Goal: Task Accomplishment & Management: Use online tool/utility

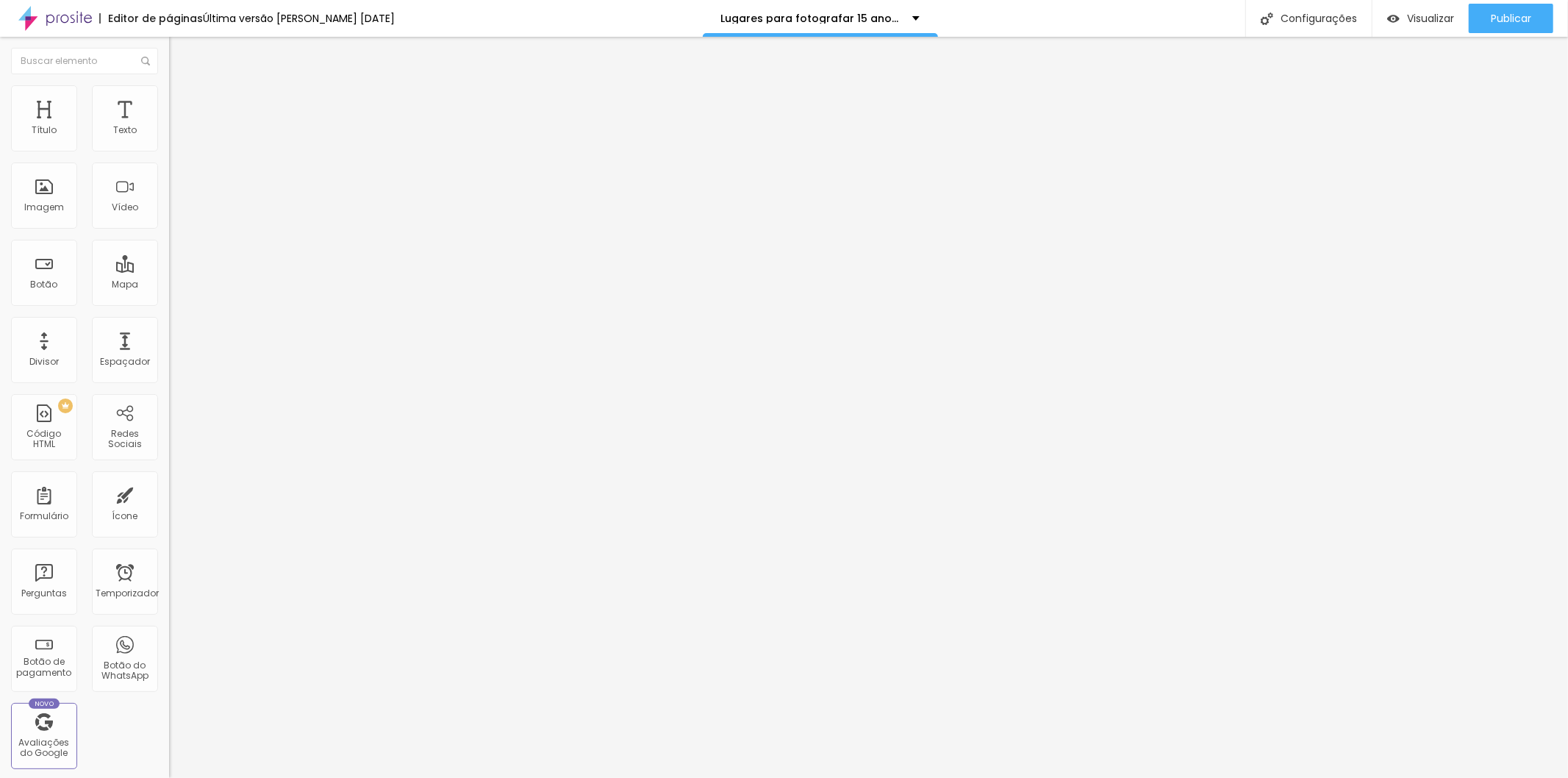
click at [169, 93] on img at bounding box center [175, 92] width 14 height 14
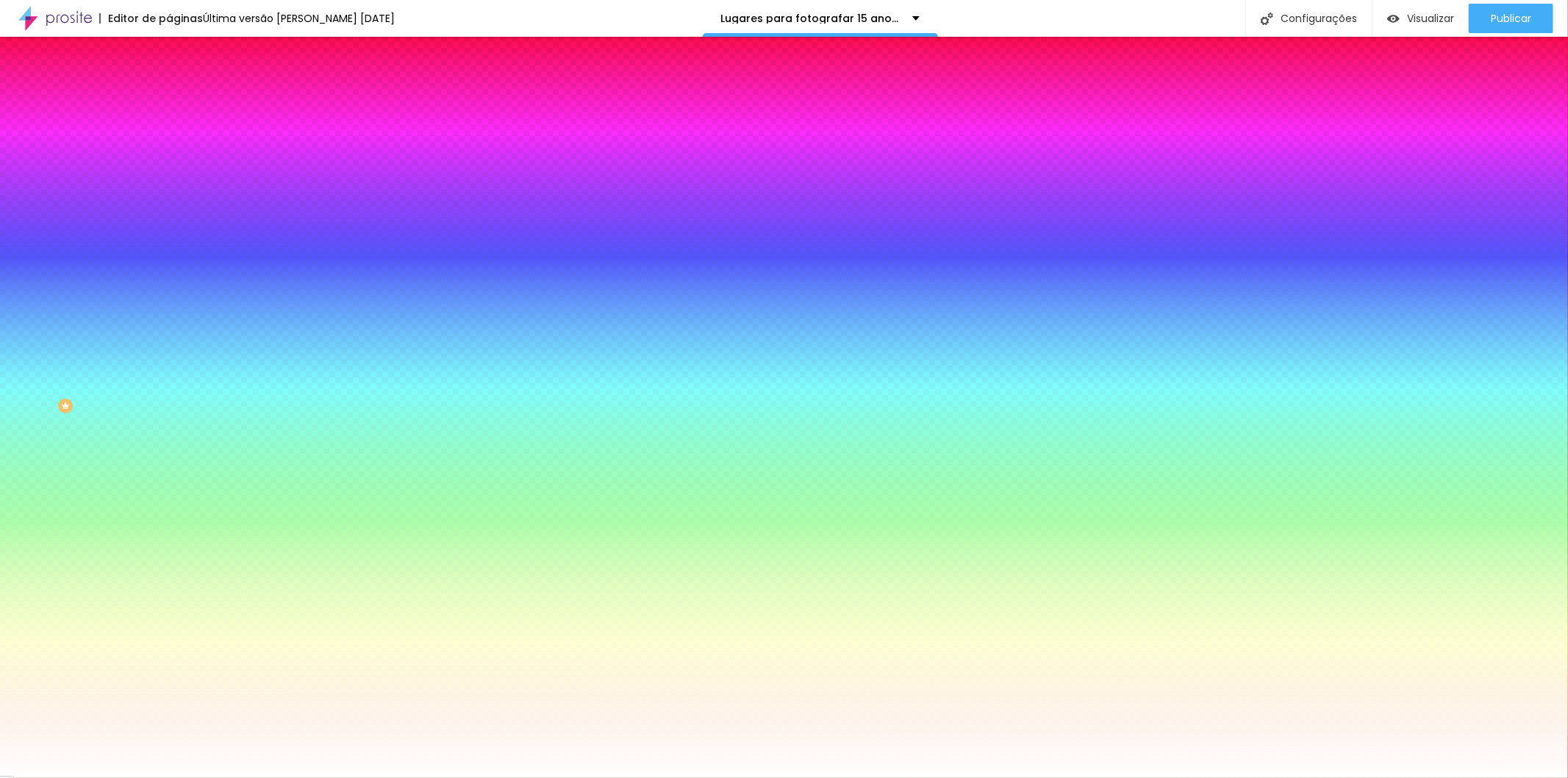
click at [178, 135] on font "Trocar imagem" at bounding box center [214, 129] width 72 height 13
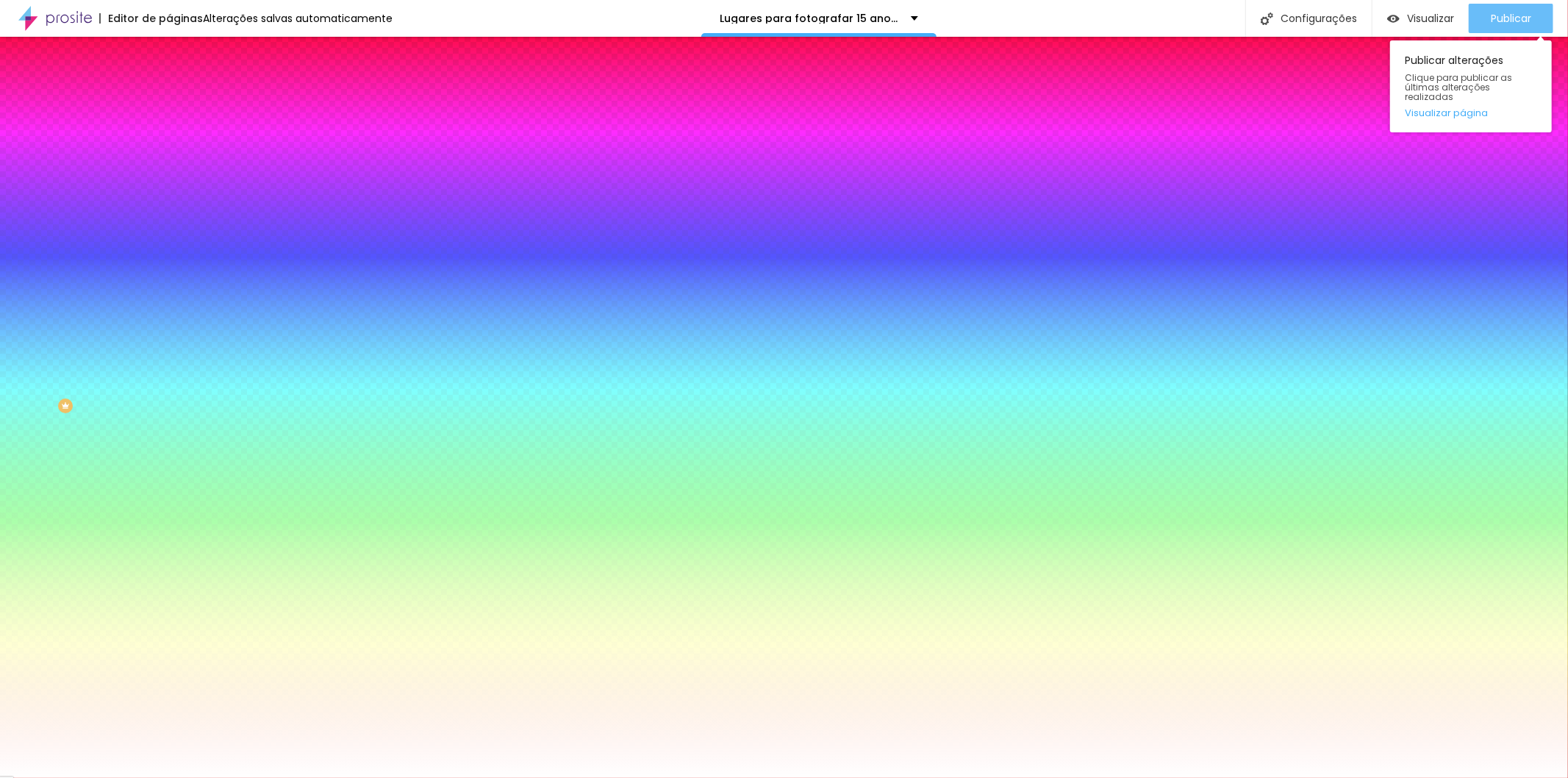
click at [1505, 11] on font "Publicar" at bounding box center [1511, 18] width 41 height 14
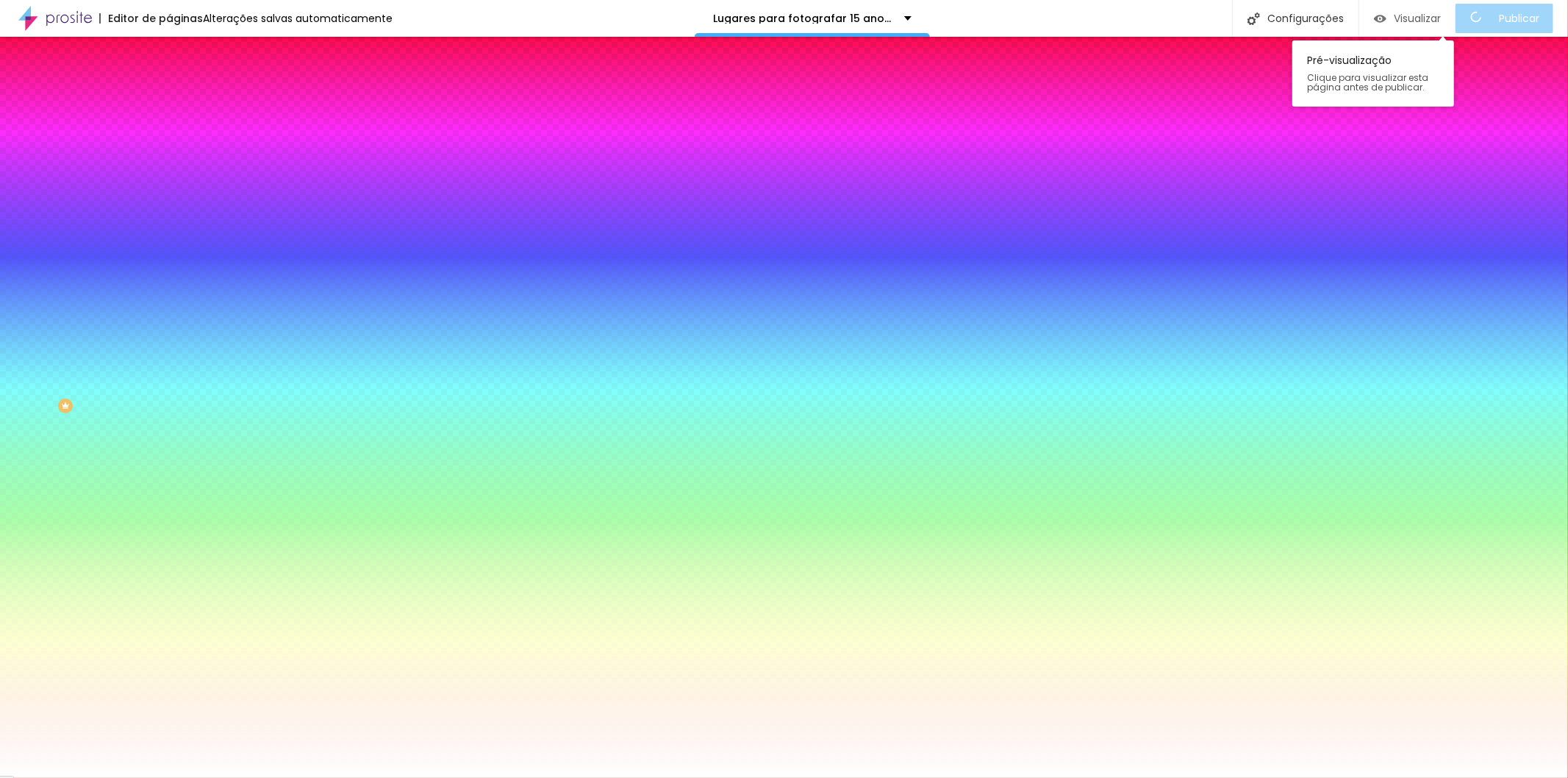
click at [1424, 15] on font "Visualizar" at bounding box center [1417, 18] width 47 height 14
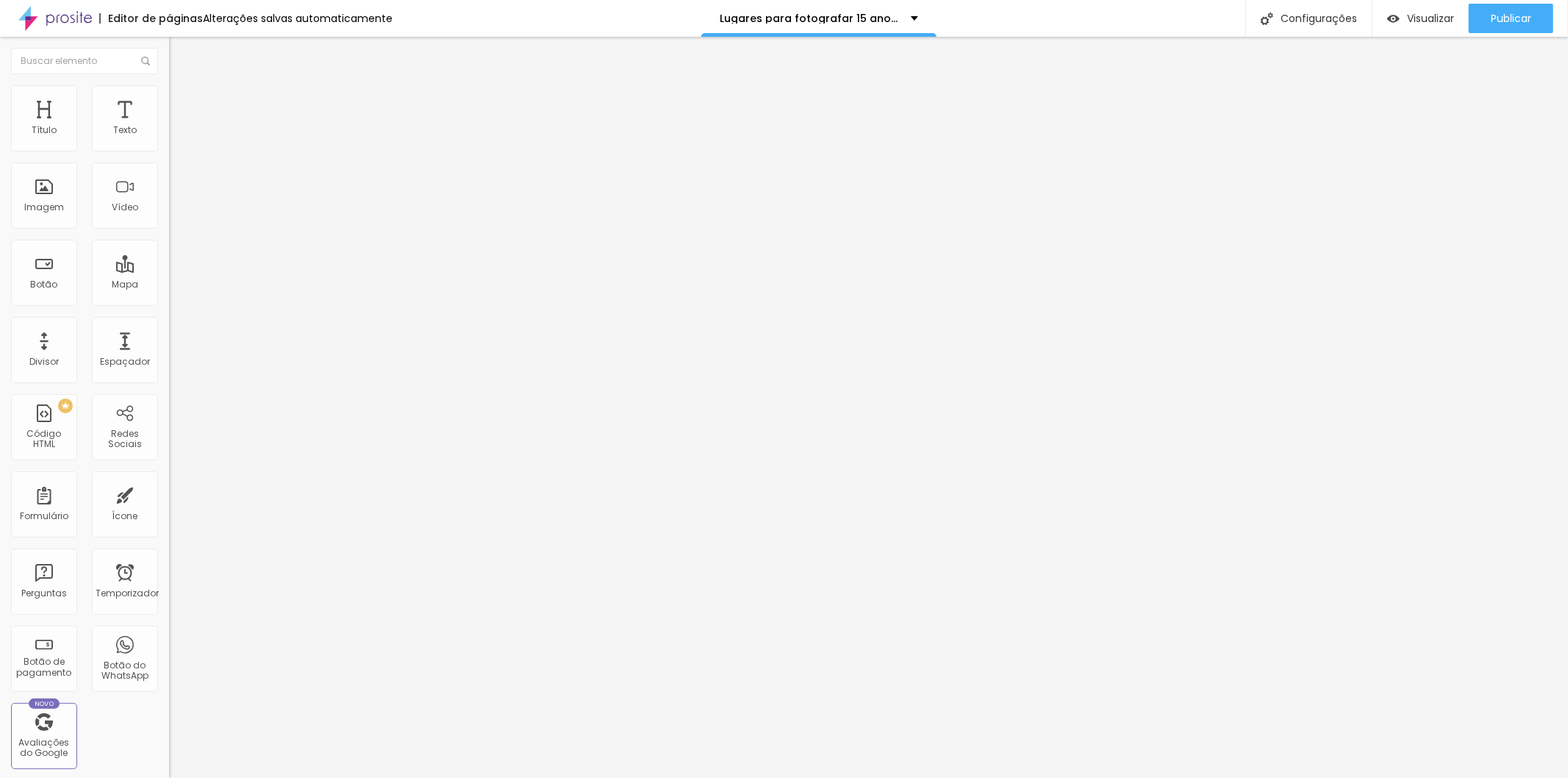
drag, startPoint x: 98, startPoint y: 93, endPoint x: 84, endPoint y: 96, distance: 14.3
click at [169, 93] on ul "Conteúdo Estilo Avançado" at bounding box center [253, 92] width 169 height 44
click at [182, 104] on font "Avançado" at bounding box center [206, 110] width 49 height 13
click at [169, 98] on li "Estilo" at bounding box center [253, 92] width 169 height 14
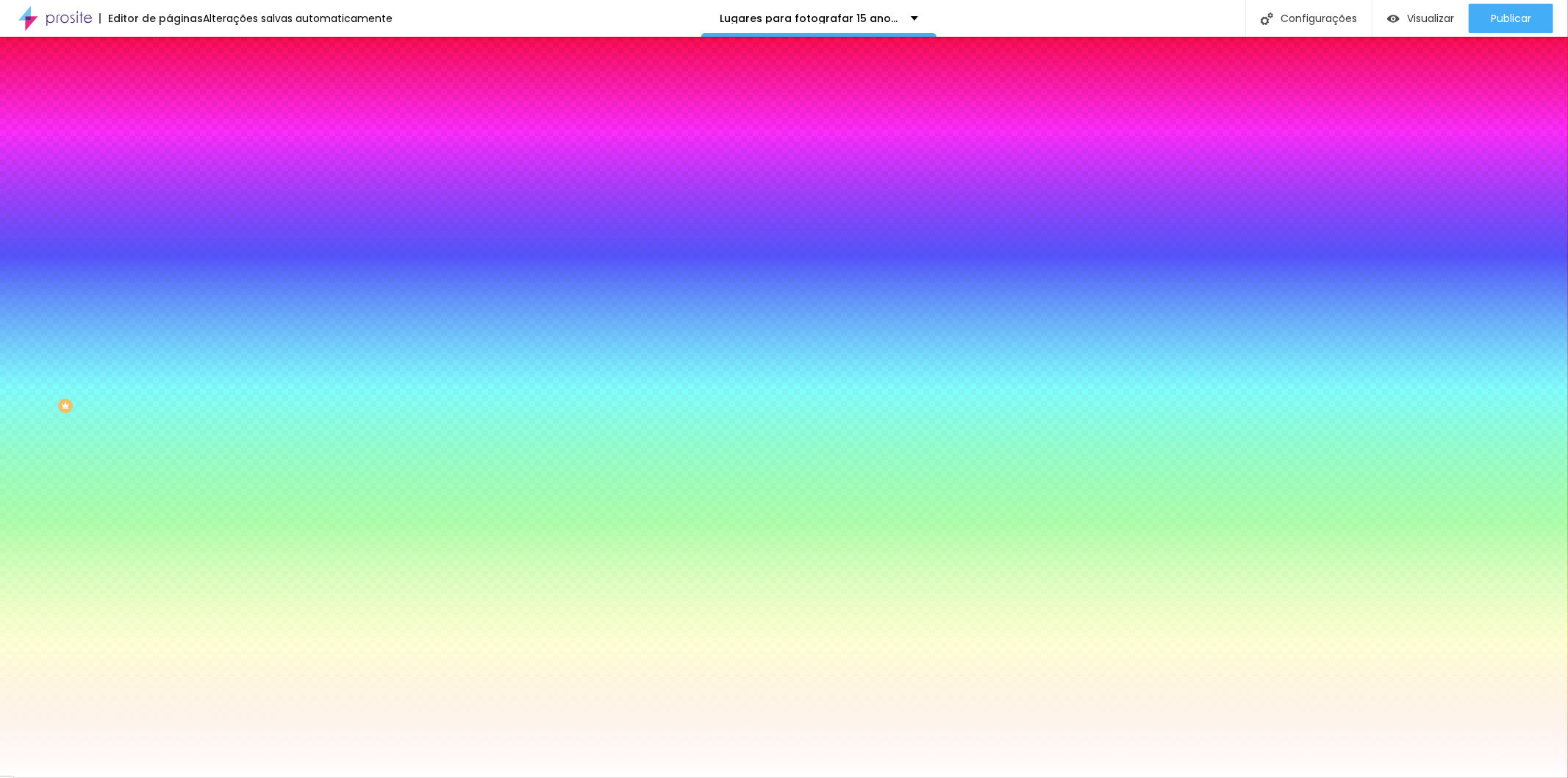
click at [178, 135] on font "Trocar imagem" at bounding box center [214, 129] width 72 height 13
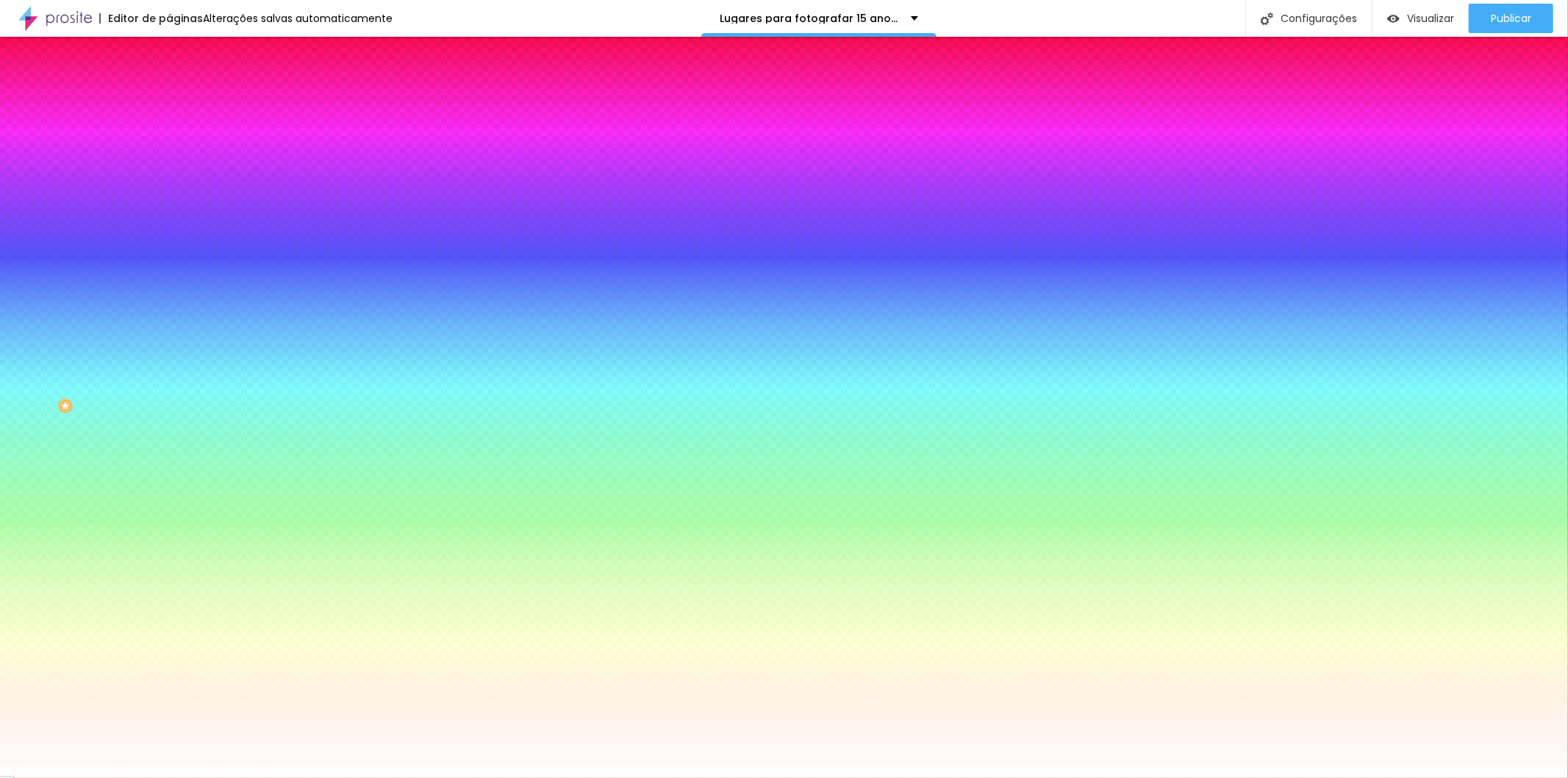
click at [177, 258] on icon "button" at bounding box center [179, 255] width 6 height 6
radio input "true"
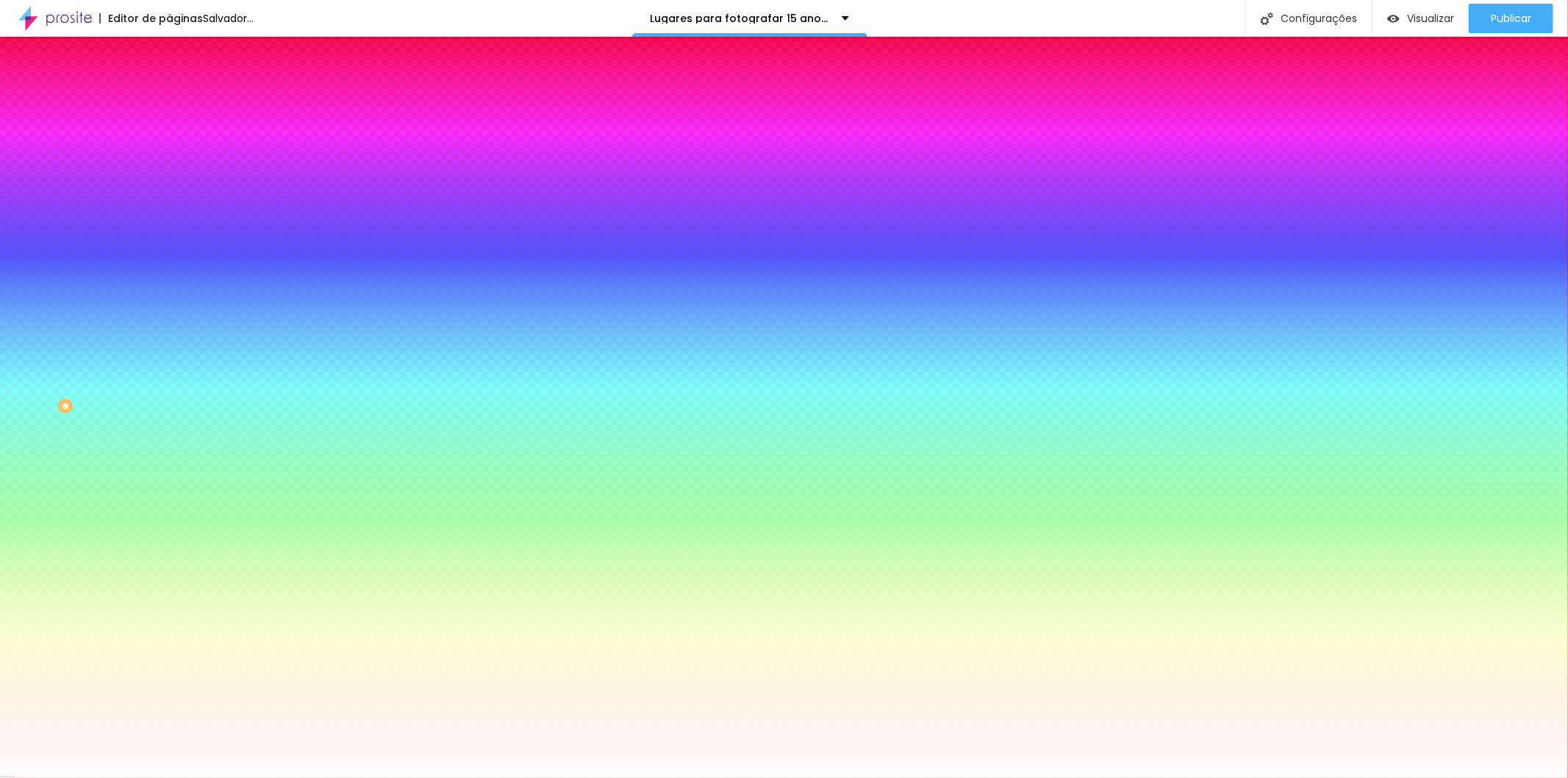
radio input "true"
radio input "false"
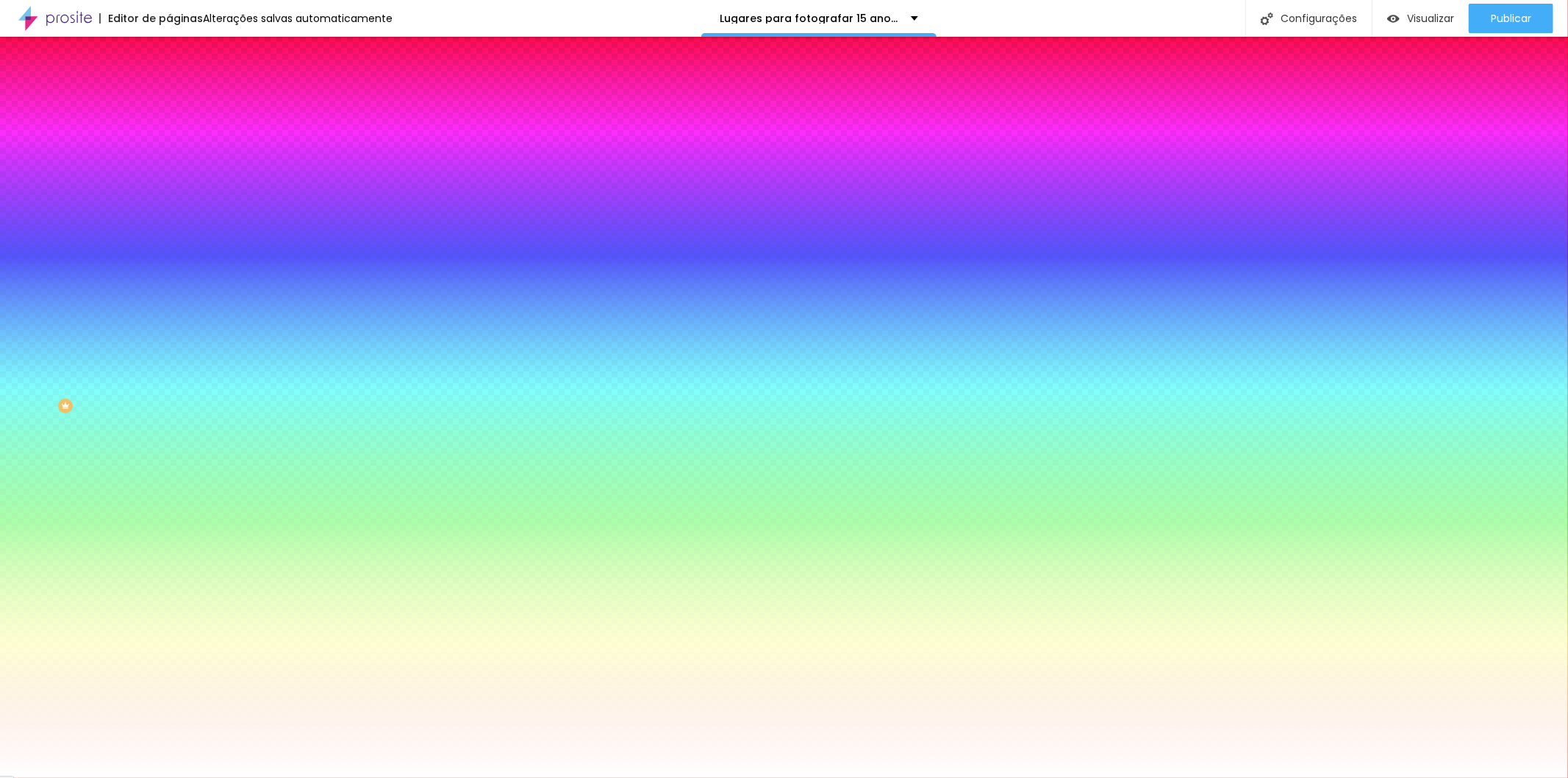
radio input "true"
radio input "false"
click at [76, 777] on div at bounding box center [784, 778] width 1568 height 0
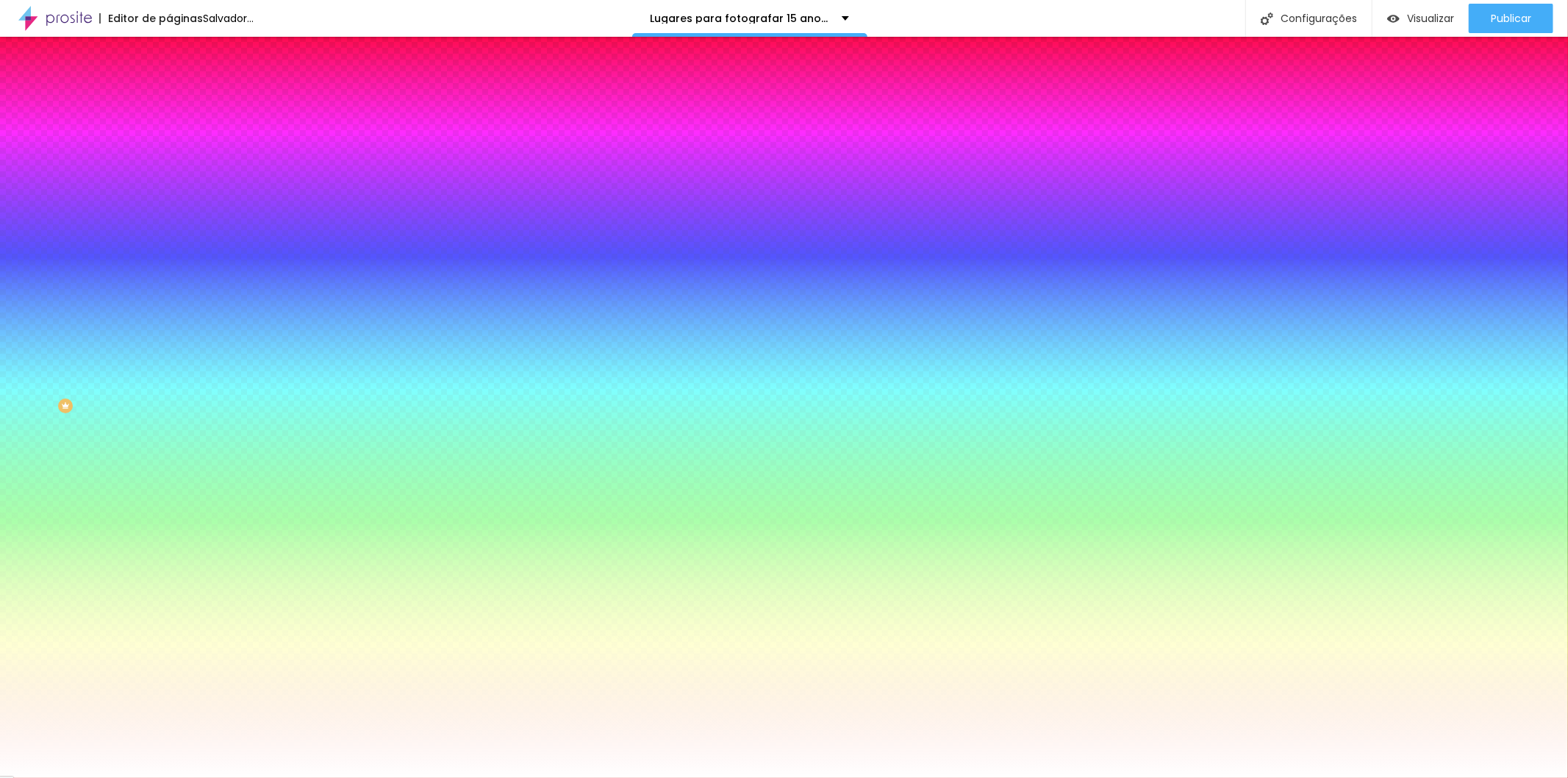
click at [234, 234] on font "ATIVO" at bounding box center [247, 228] width 25 height 13
click at [175, 260] on icon "button" at bounding box center [179, 255] width 9 height 9
click at [316, 777] on div at bounding box center [784, 787] width 1568 height 0
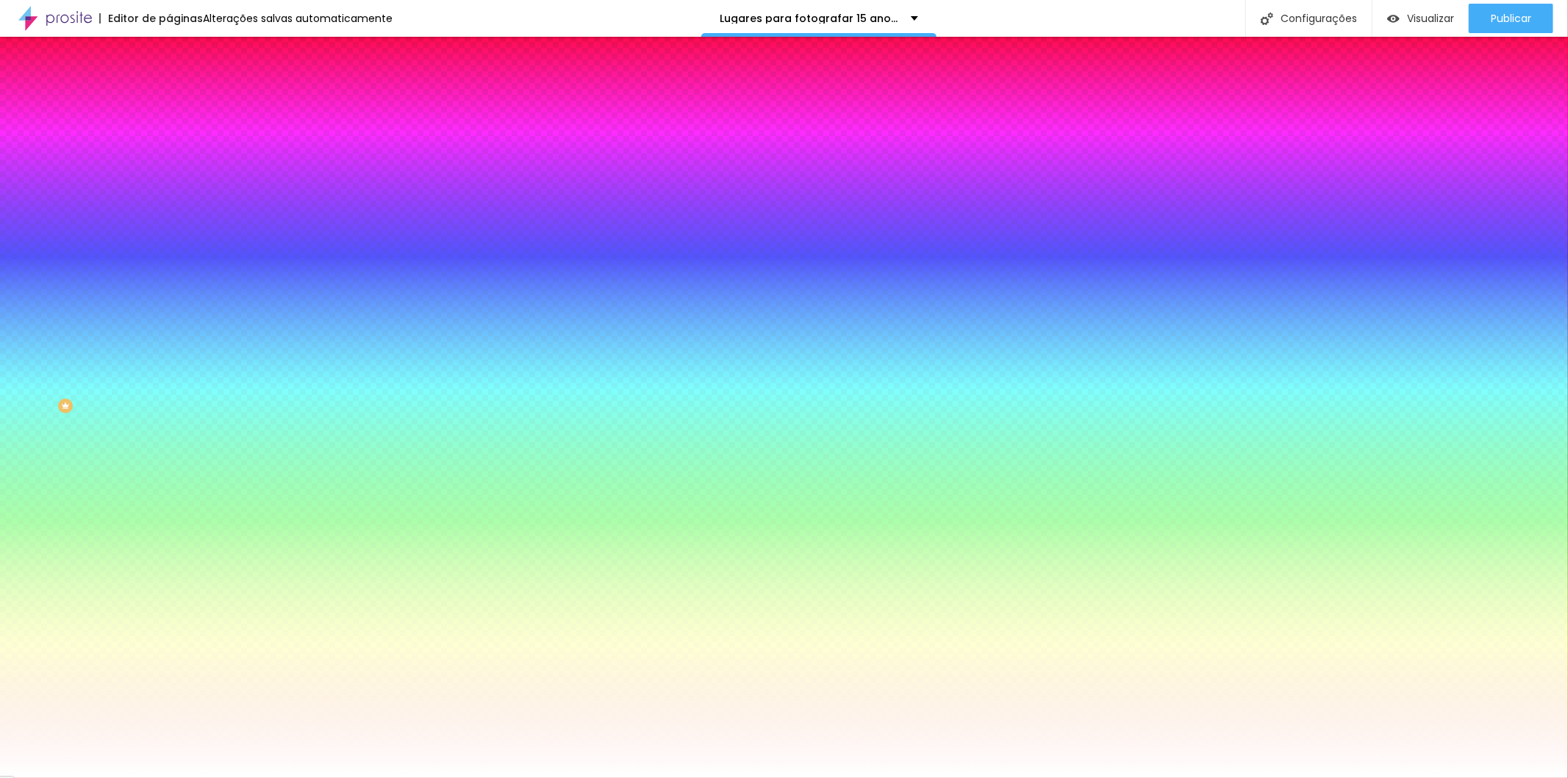
click at [91, 777] on div at bounding box center [784, 778] width 1568 height 0
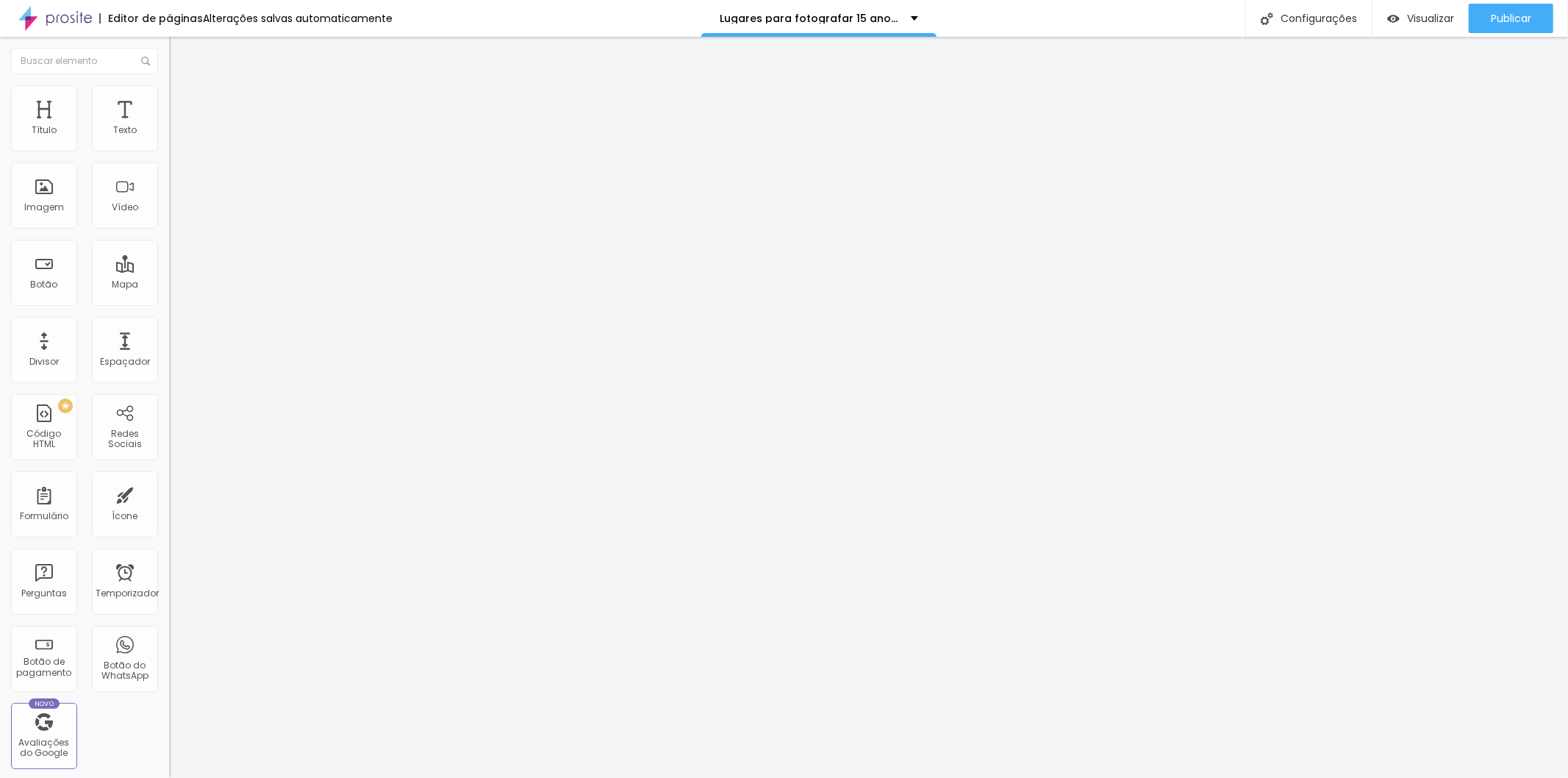
click at [169, 92] on li "Estilo" at bounding box center [253, 92] width 169 height 14
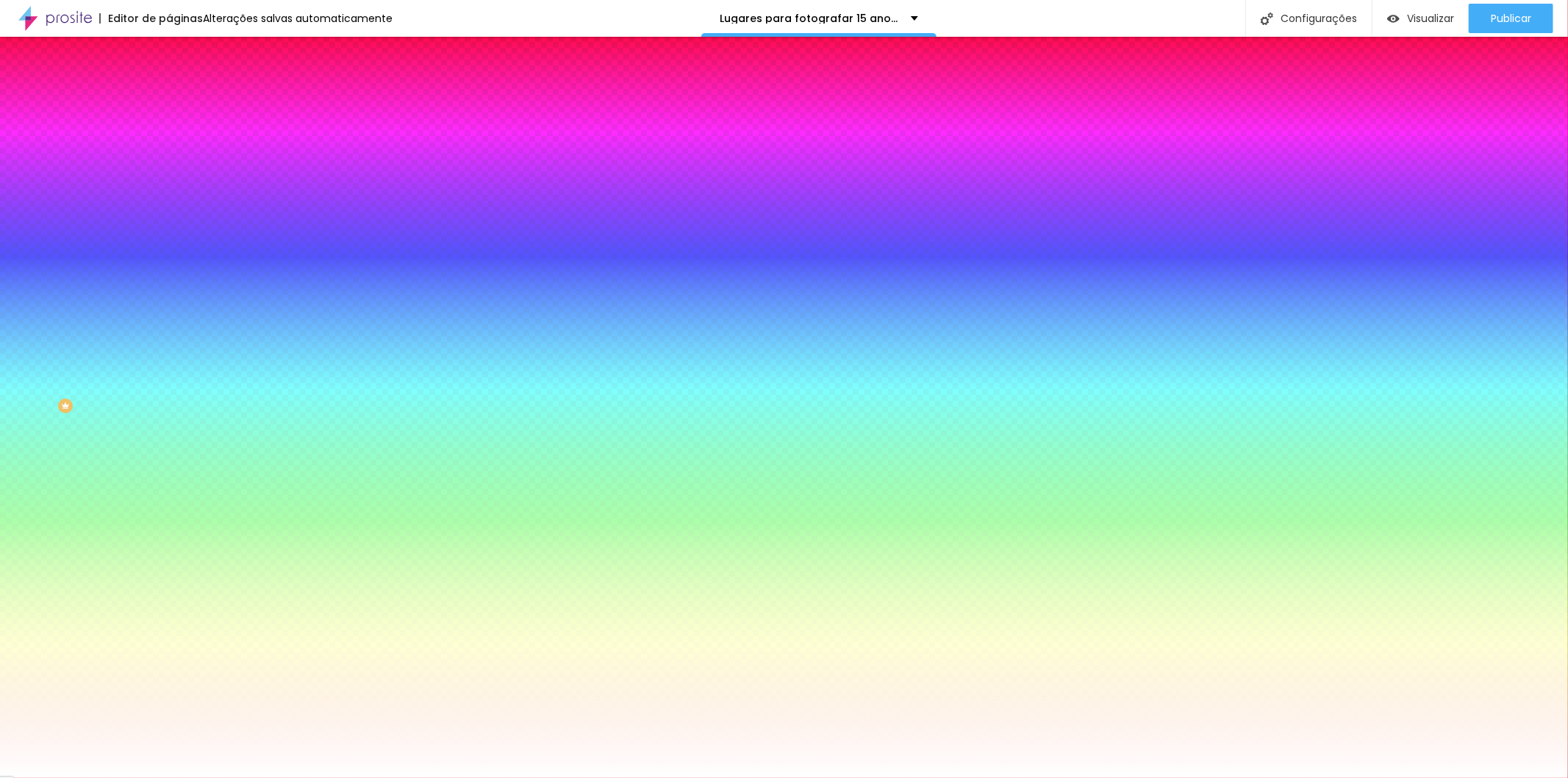
click at [169, 153] on span "Nenhum" at bounding box center [188, 147] width 38 height 13
click at [169, 176] on font "Paralaxe" at bounding box center [188, 170] width 39 height 13
click at [169, 162] on font "Nenhum" at bounding box center [188, 156] width 38 height 13
click at [169, 176] on span "Parallax" at bounding box center [186, 170] width 36 height 13
click at [169, 162] on font "Nenhum" at bounding box center [188, 156] width 38 height 13
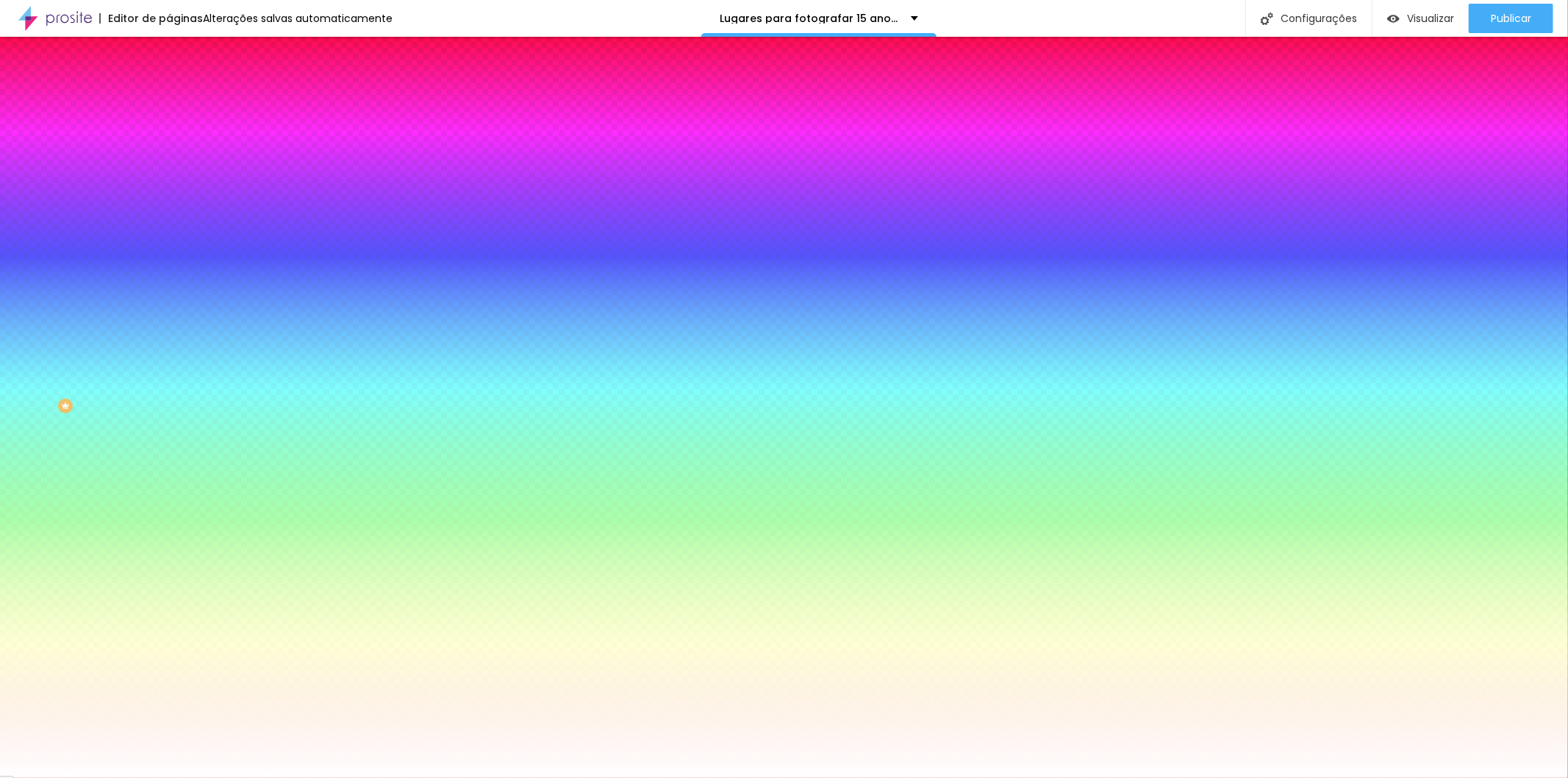
click at [182, 104] on font "Avançado" at bounding box center [206, 110] width 49 height 13
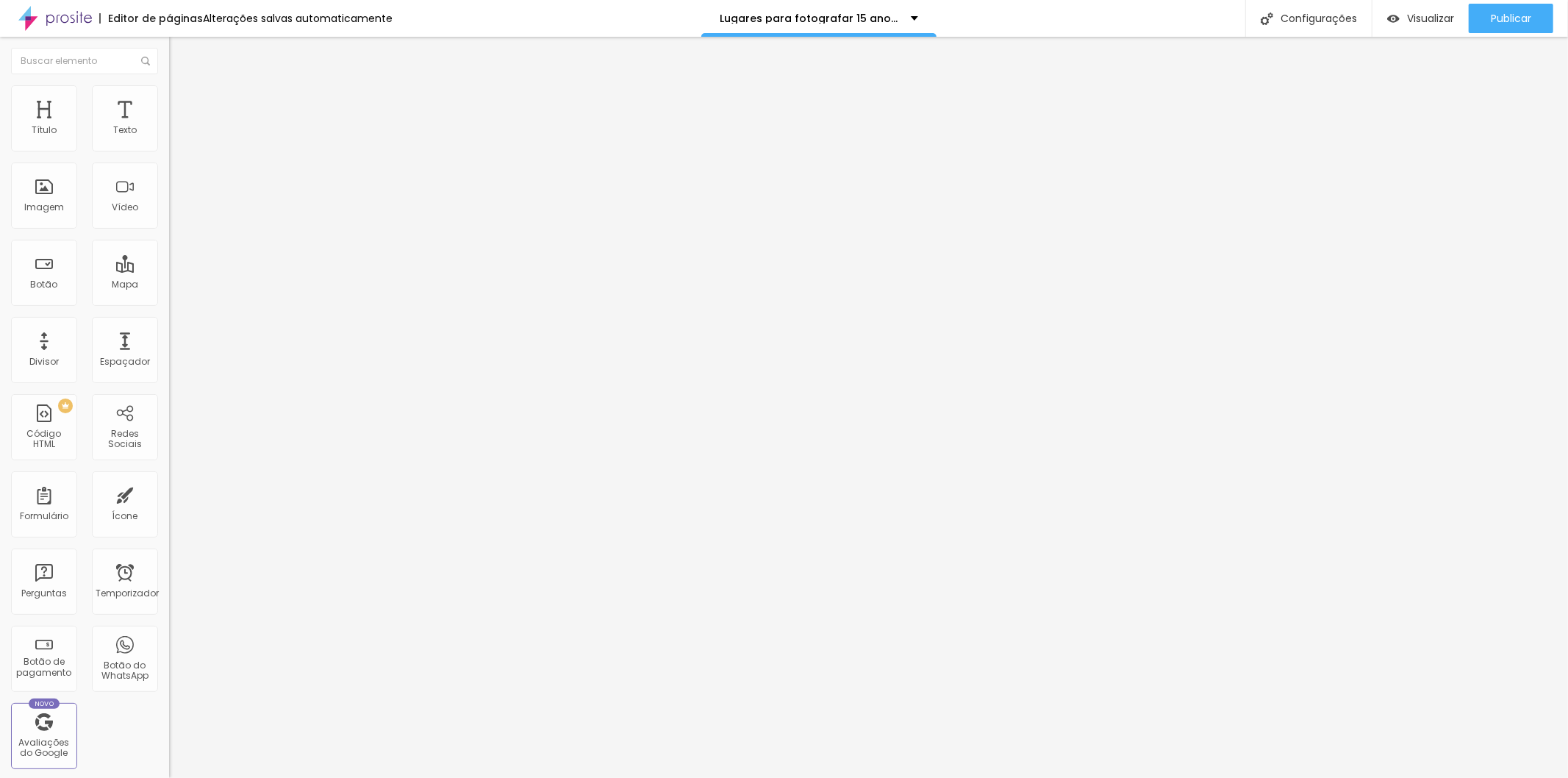
type input "239"
type input "397"
type input "415"
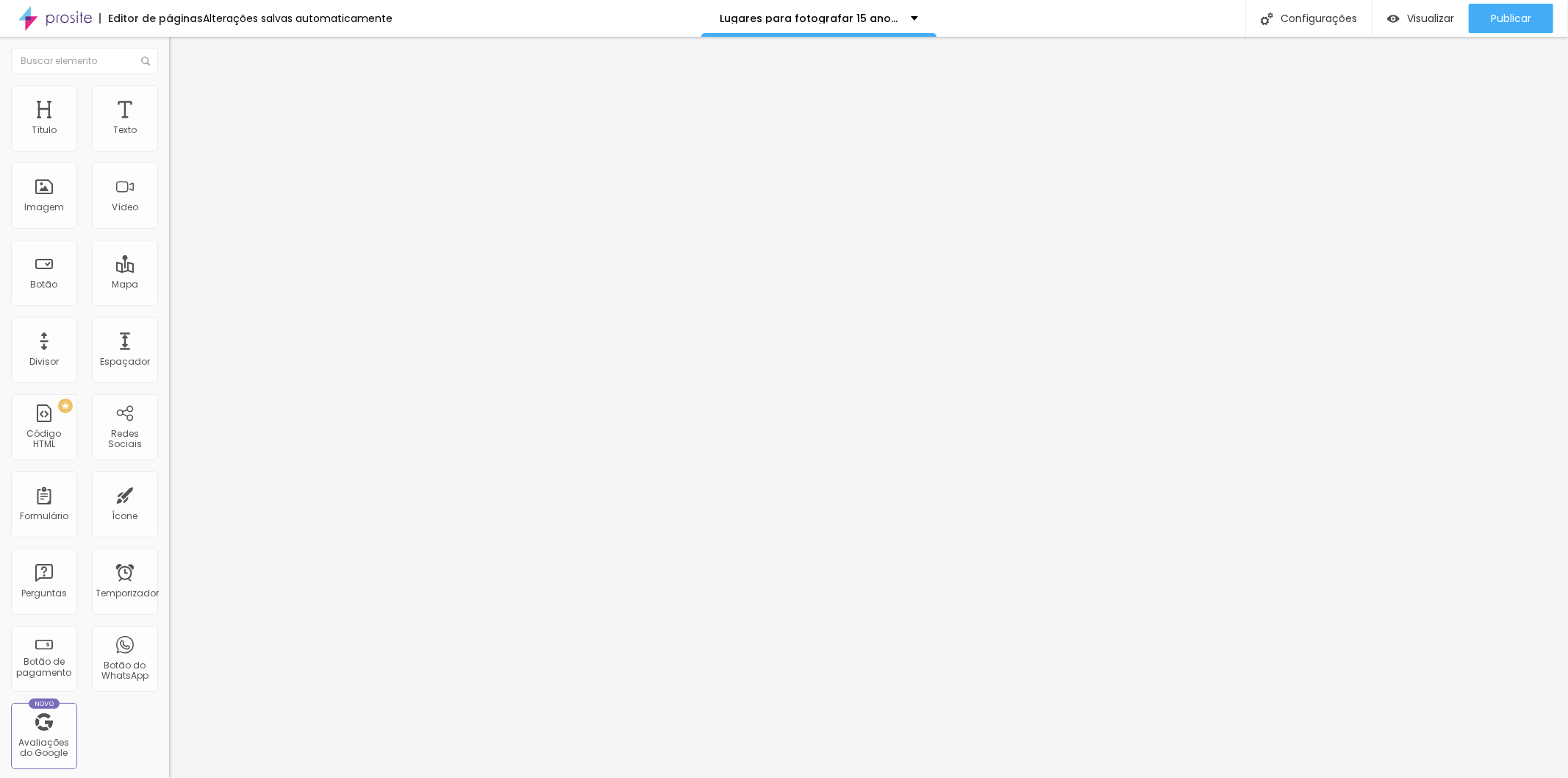
type input "415"
type input "421"
type input "380"
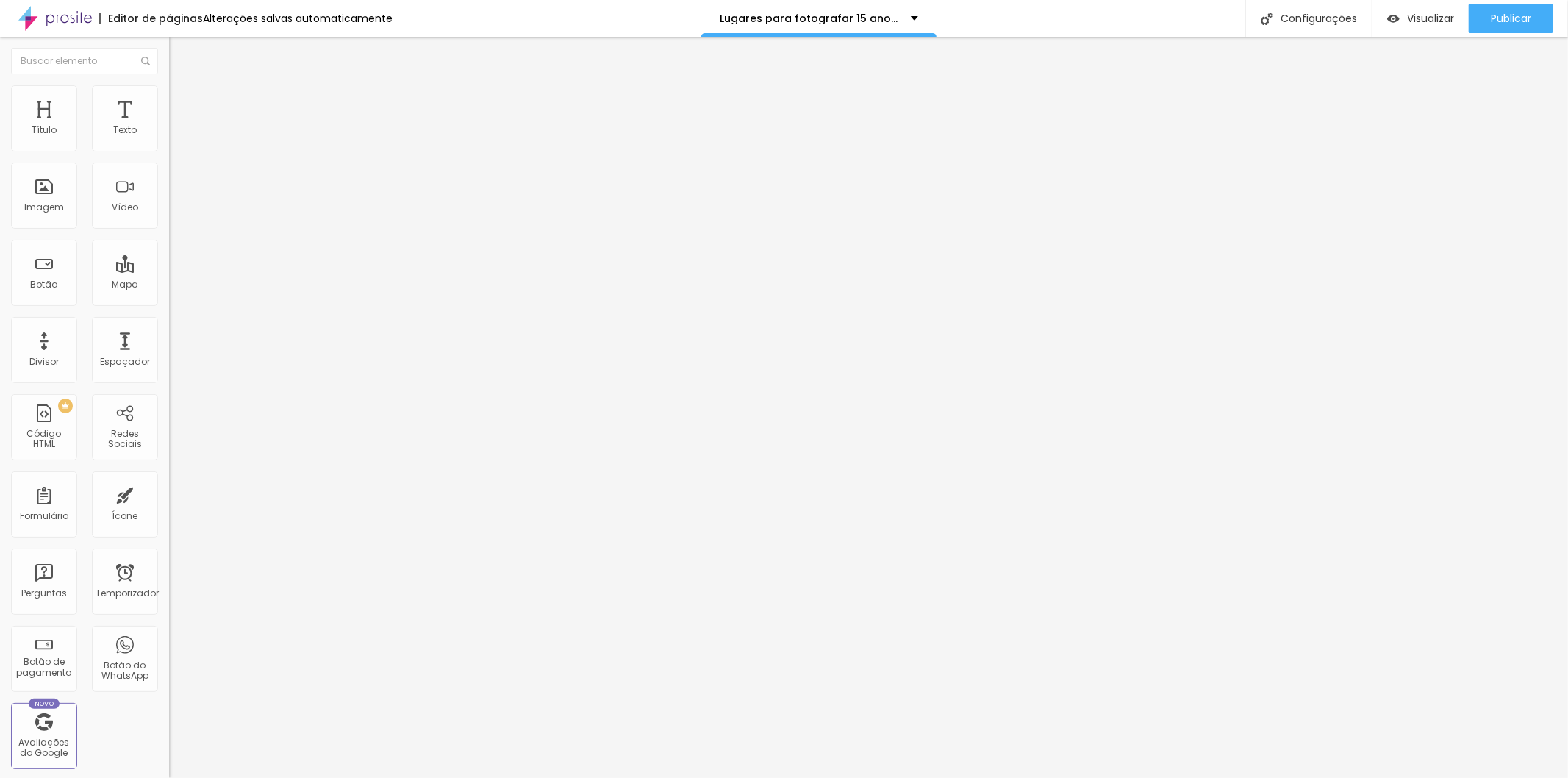
type input "304"
type input "292"
type input "274"
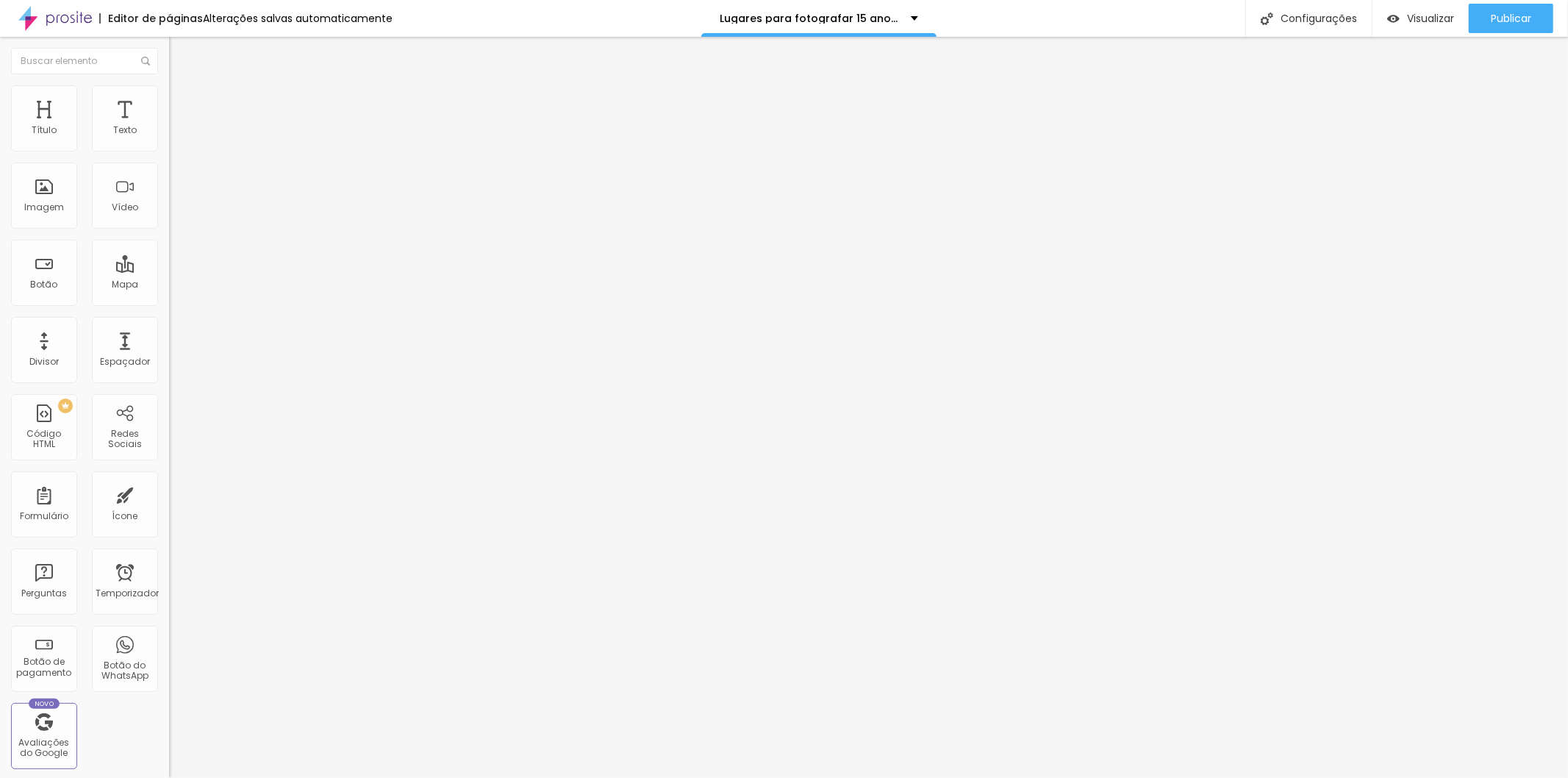
type input "274"
type input "245"
type input "222"
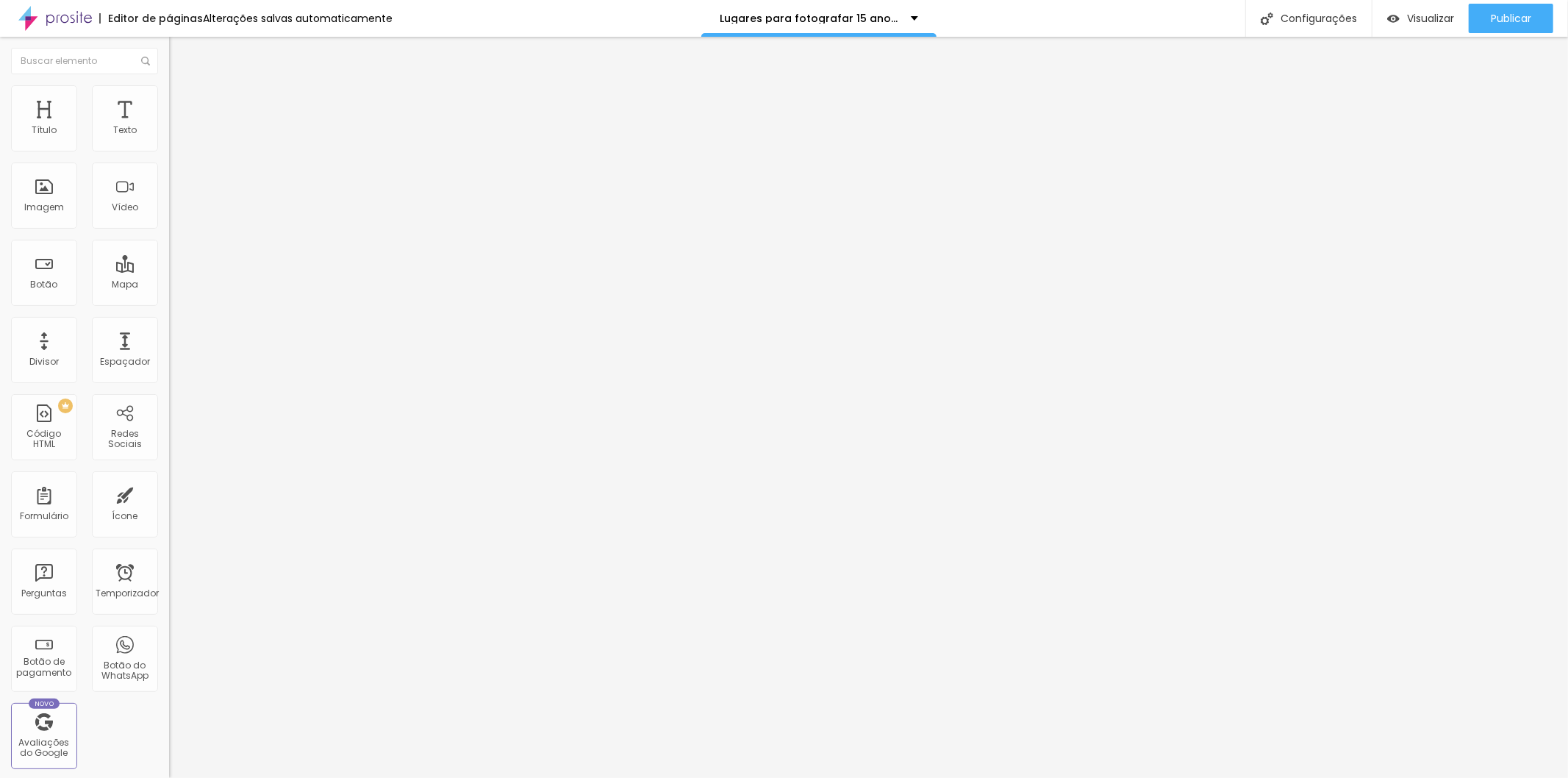
type input "192"
type input "163"
type input "140"
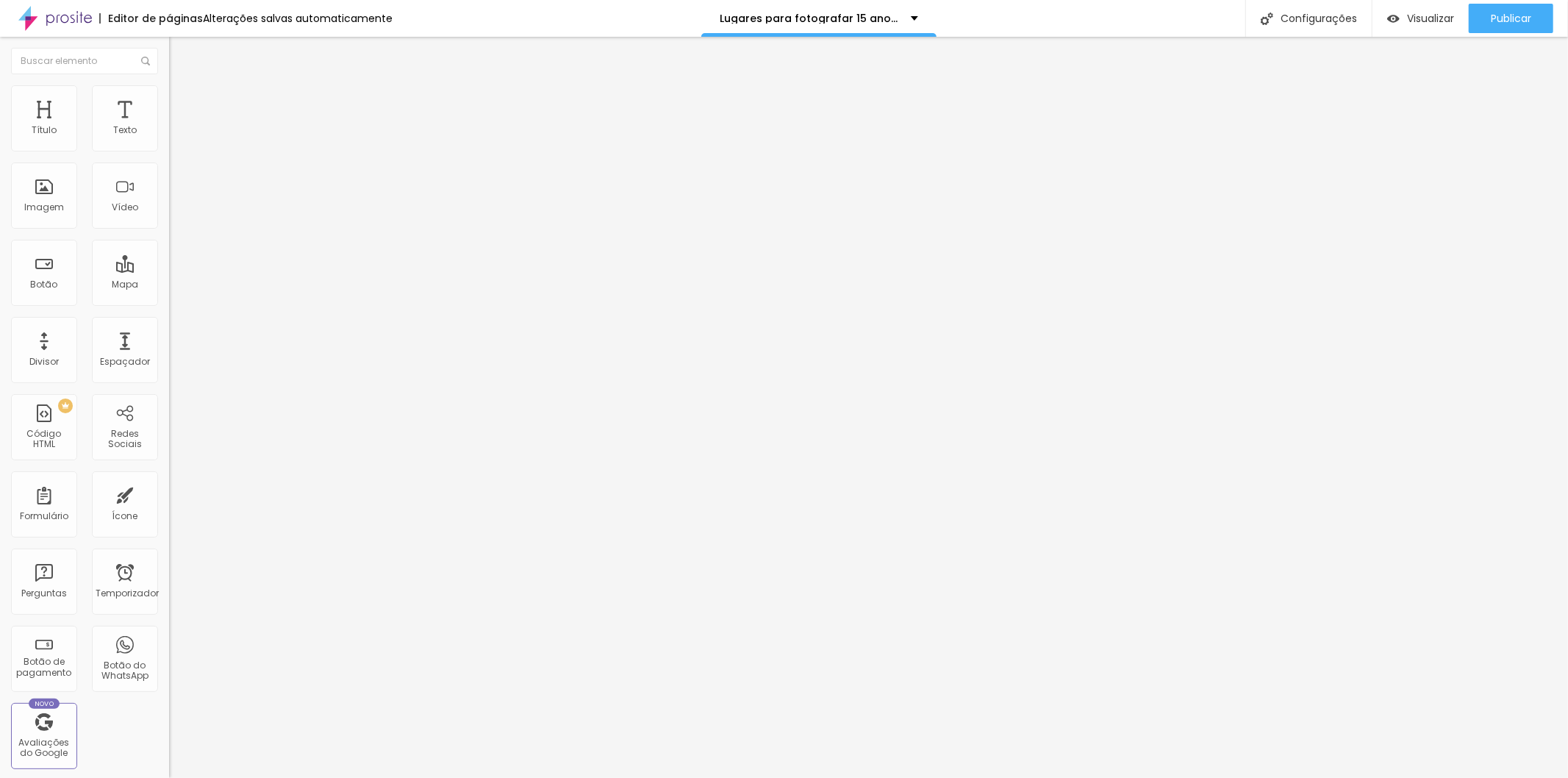
type input "140"
type input "122"
type input "99"
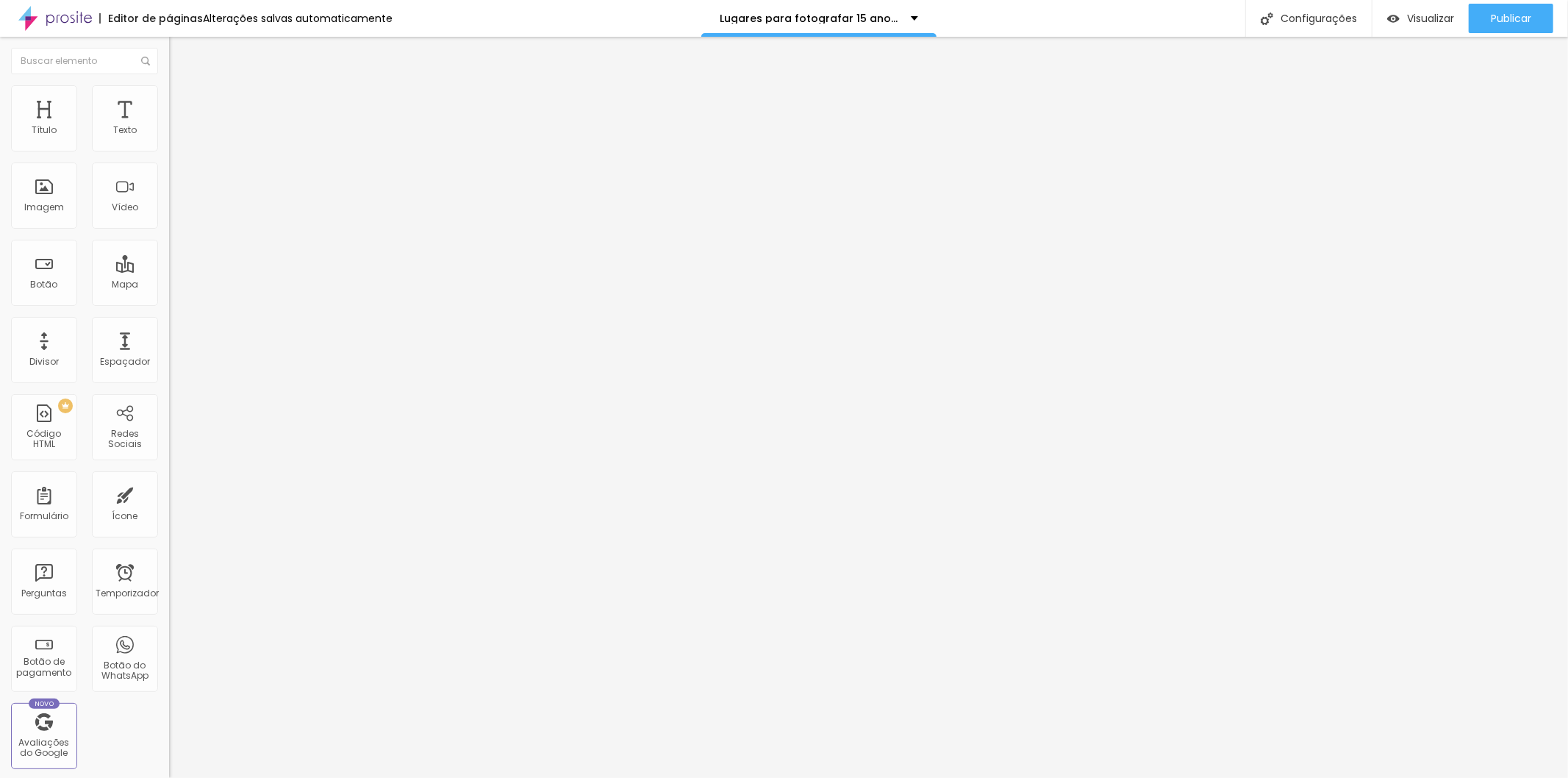
type input "75"
type input "52"
type input "34"
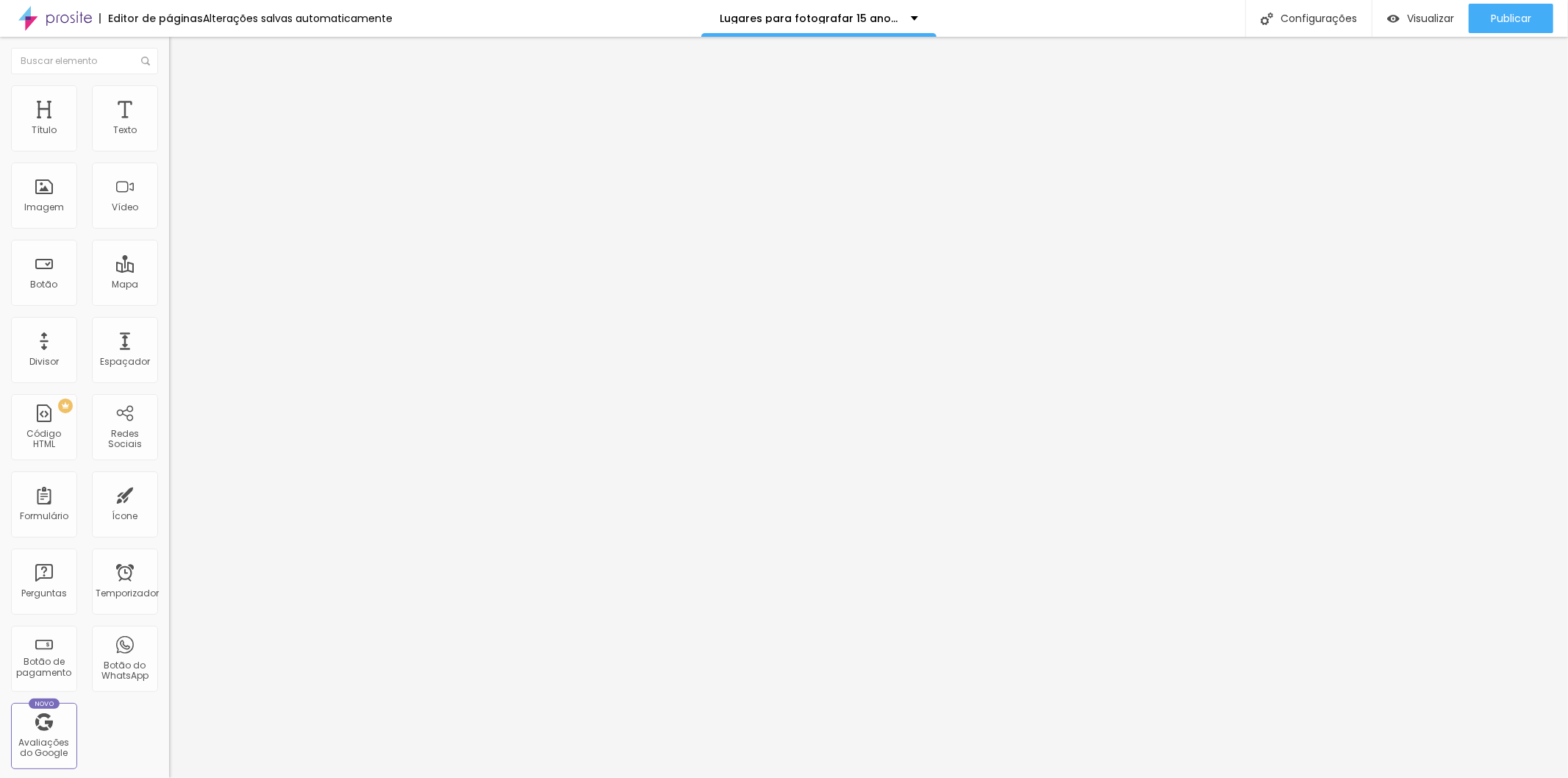
type input "34"
type input "11"
type input "0"
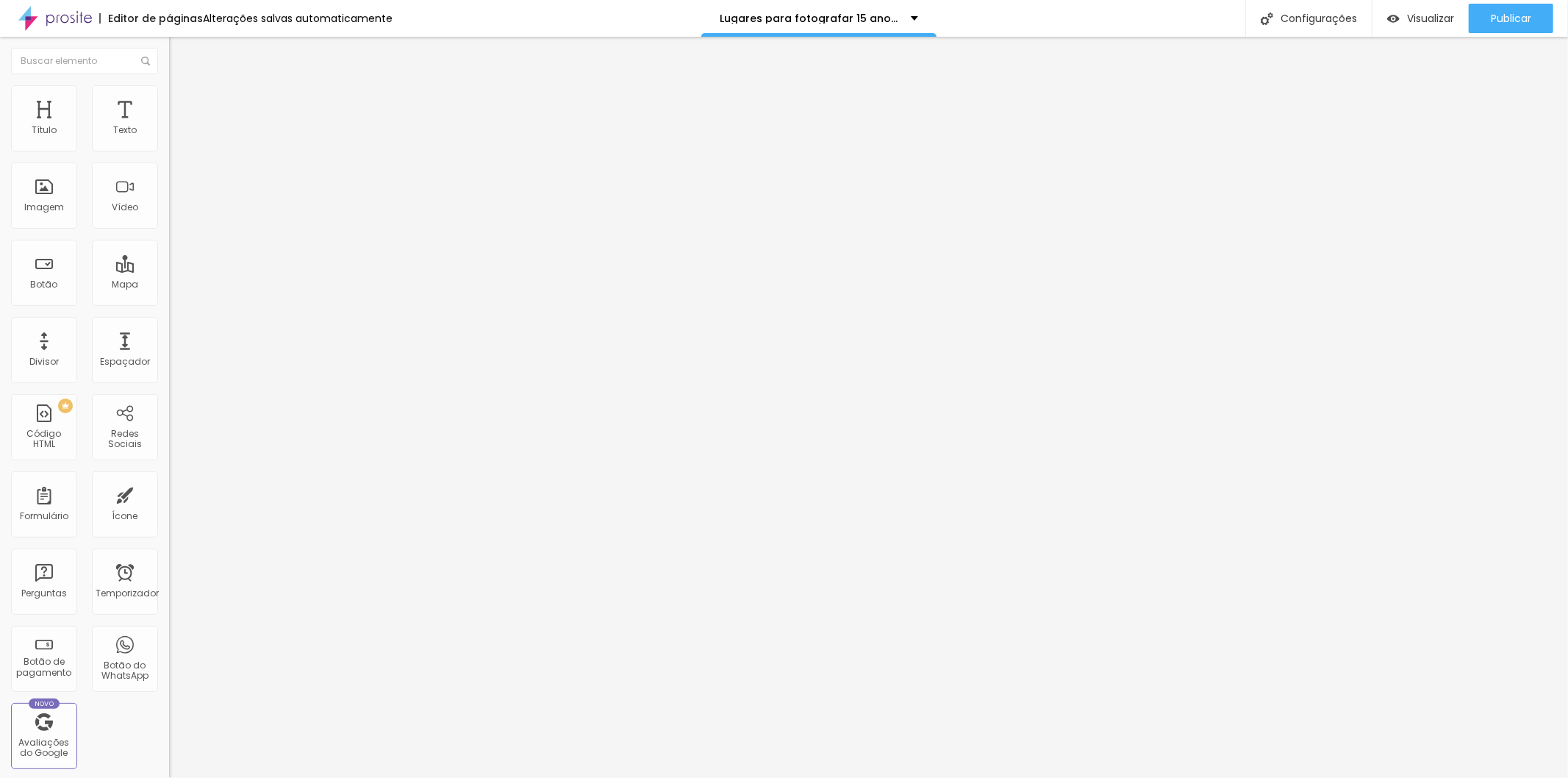
type input "5"
type input "105"
type input "134"
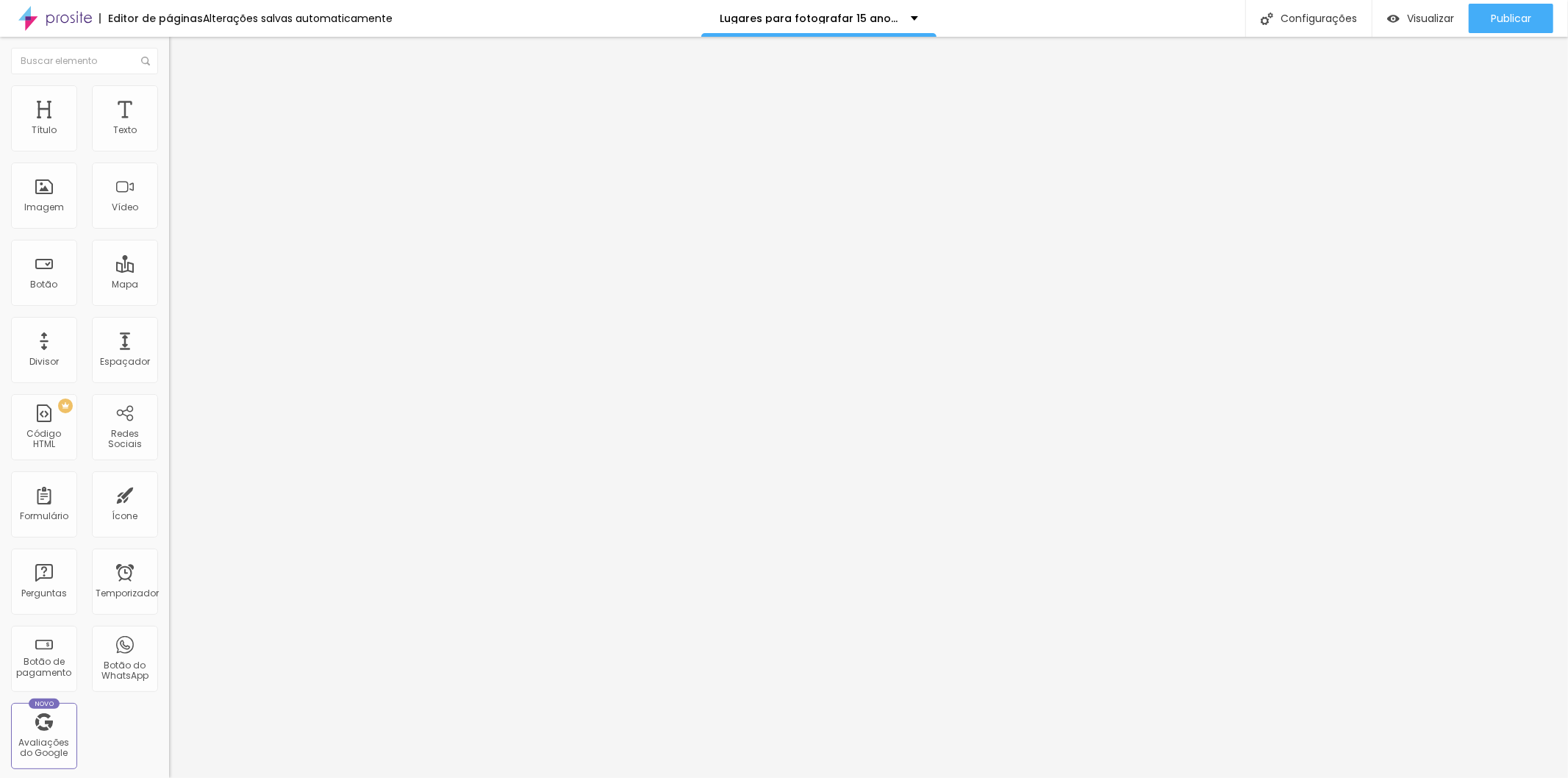
type input "134"
type input "146"
type input "157"
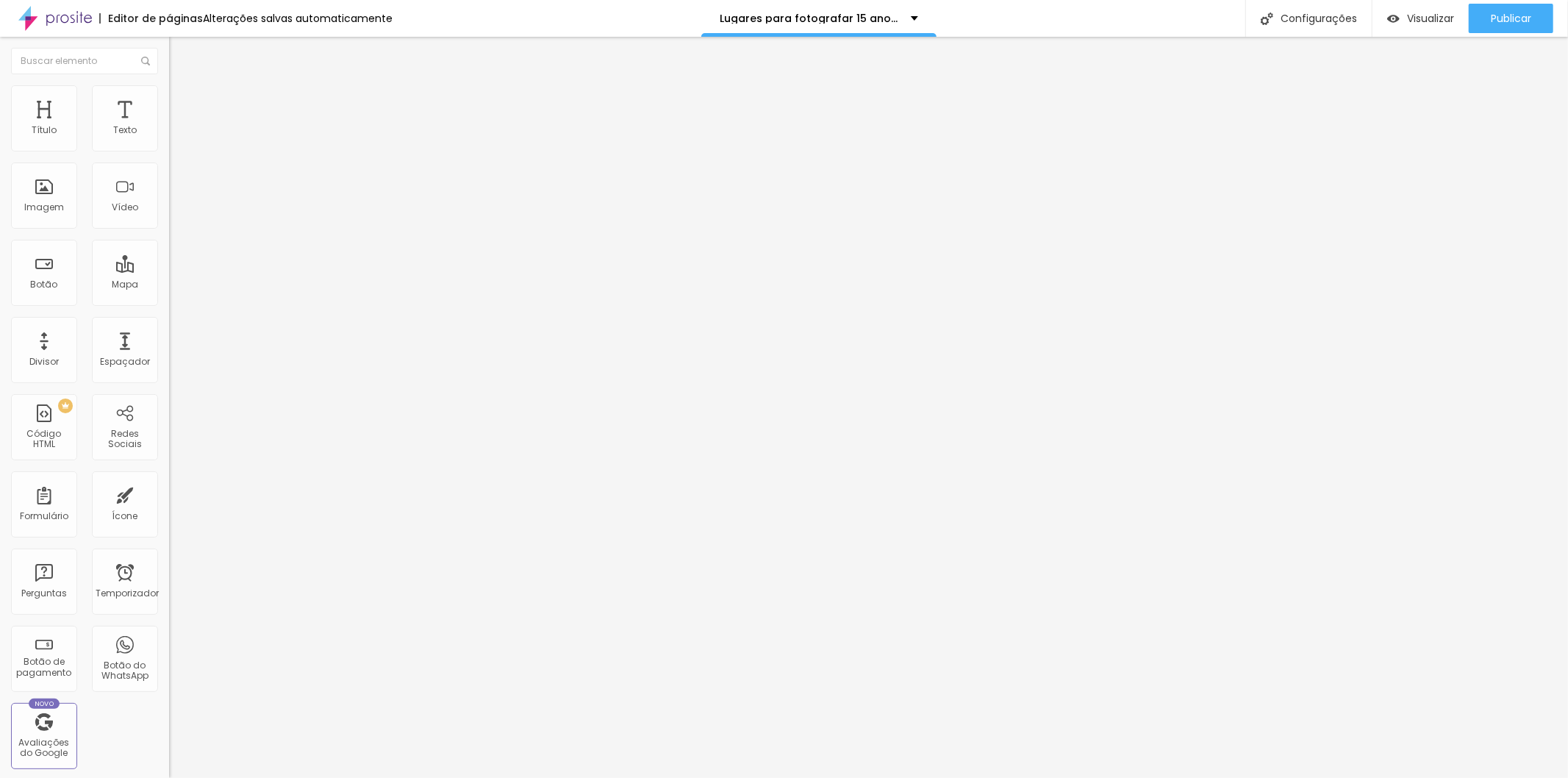
type input "175"
type input "187"
type input "192"
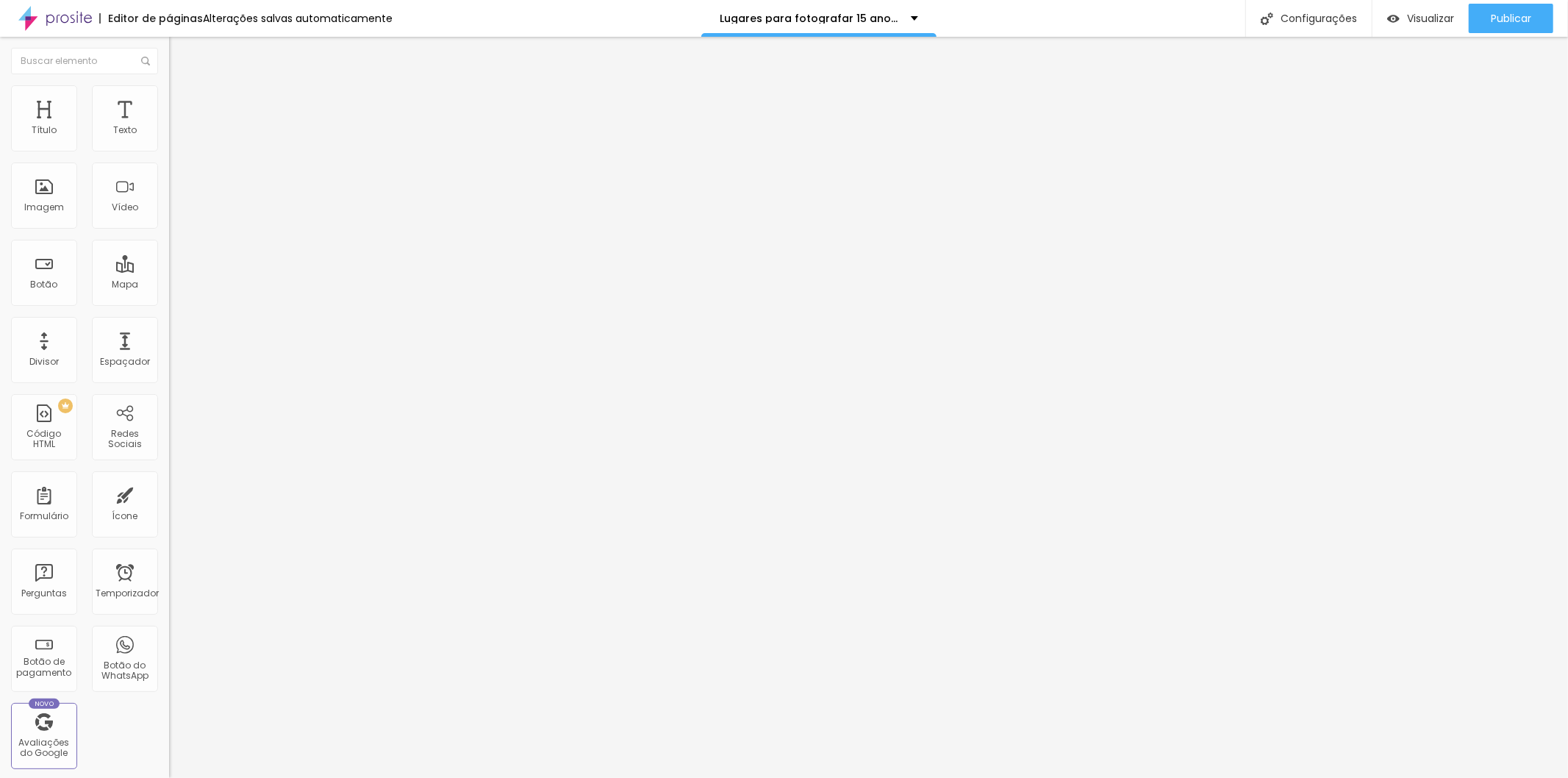
type input "192"
type input "198"
type input "222"
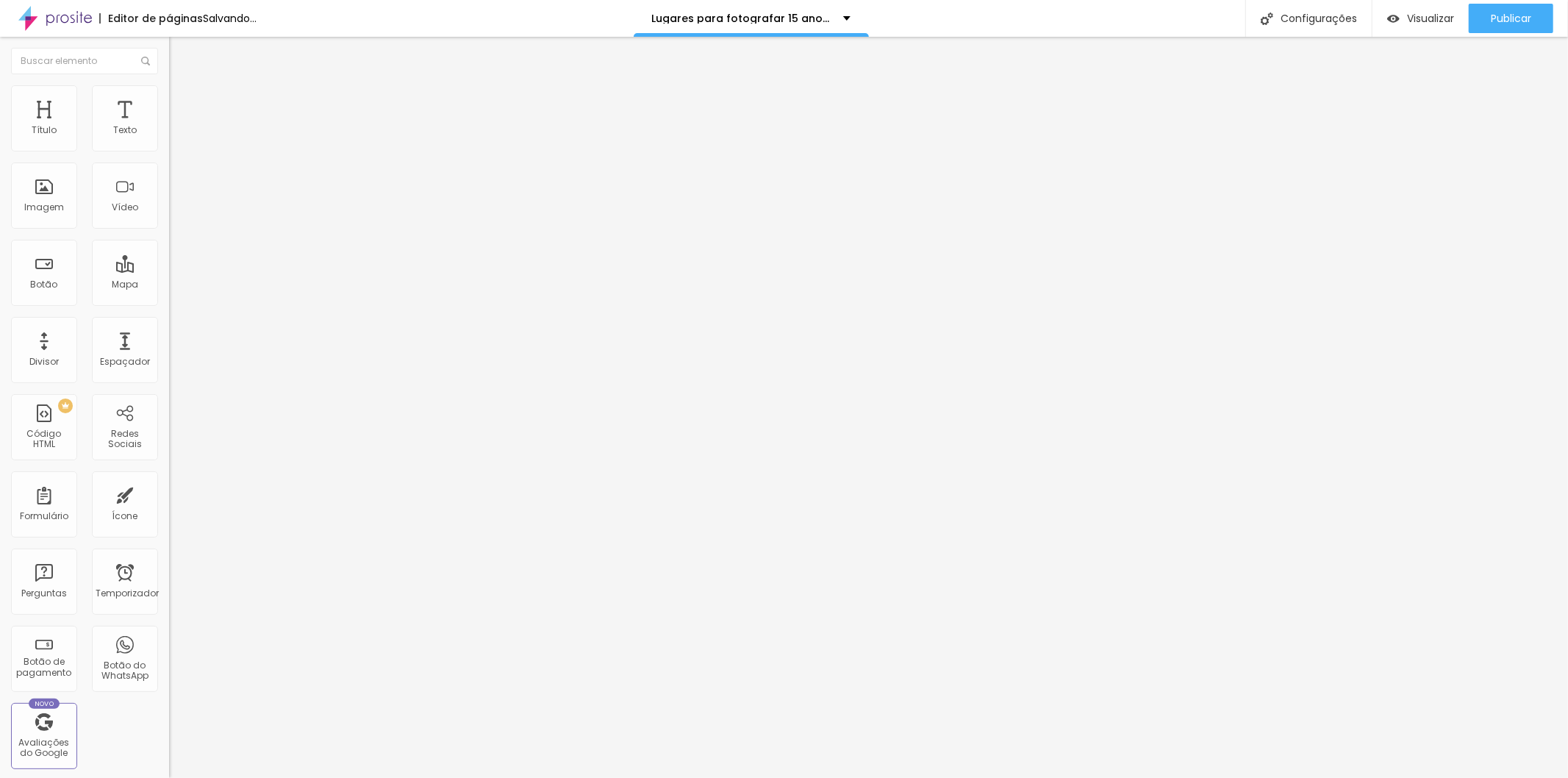
type input "227"
type input "233"
type input "239"
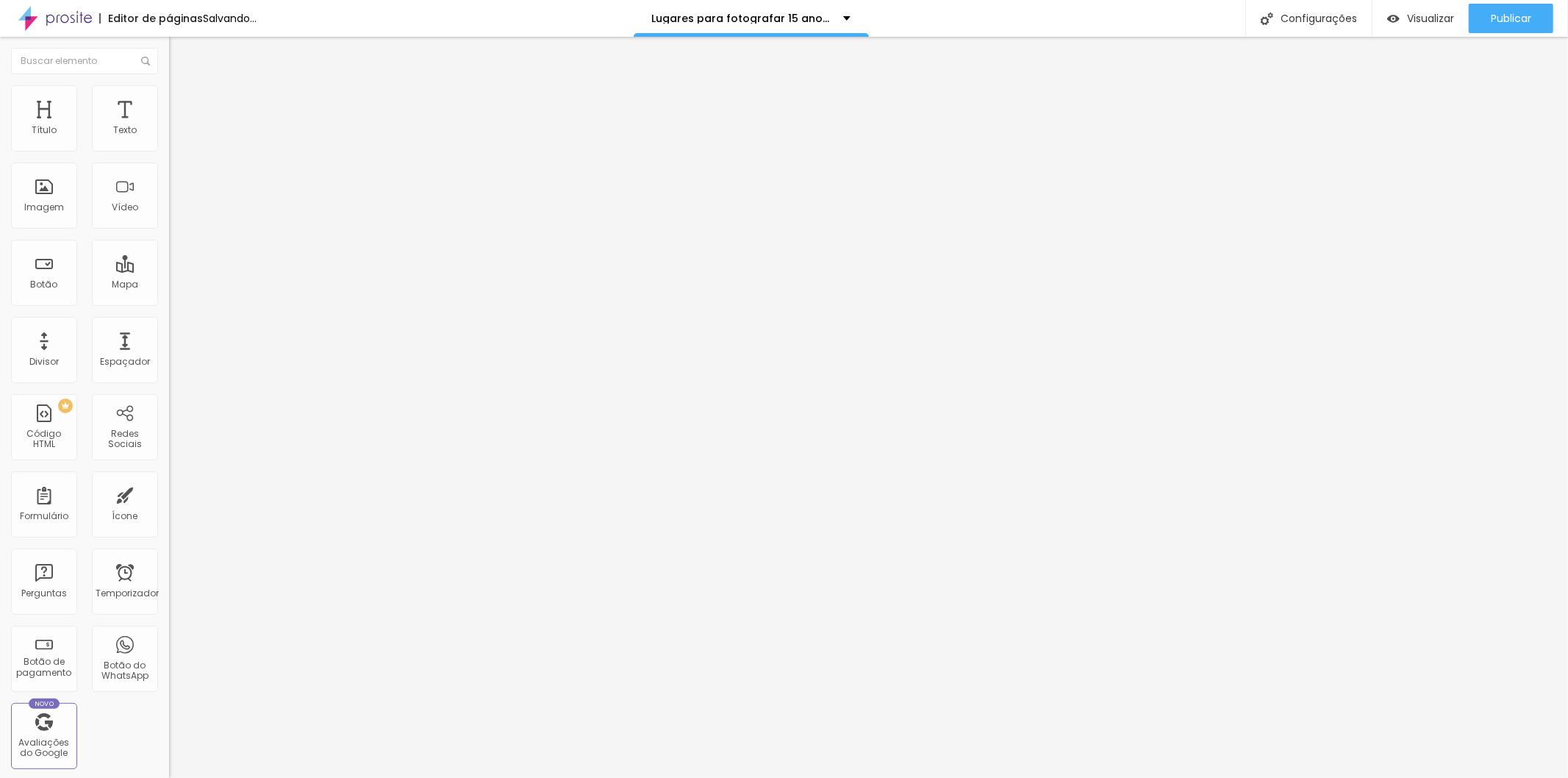
type input "239"
type input "227"
type input "222"
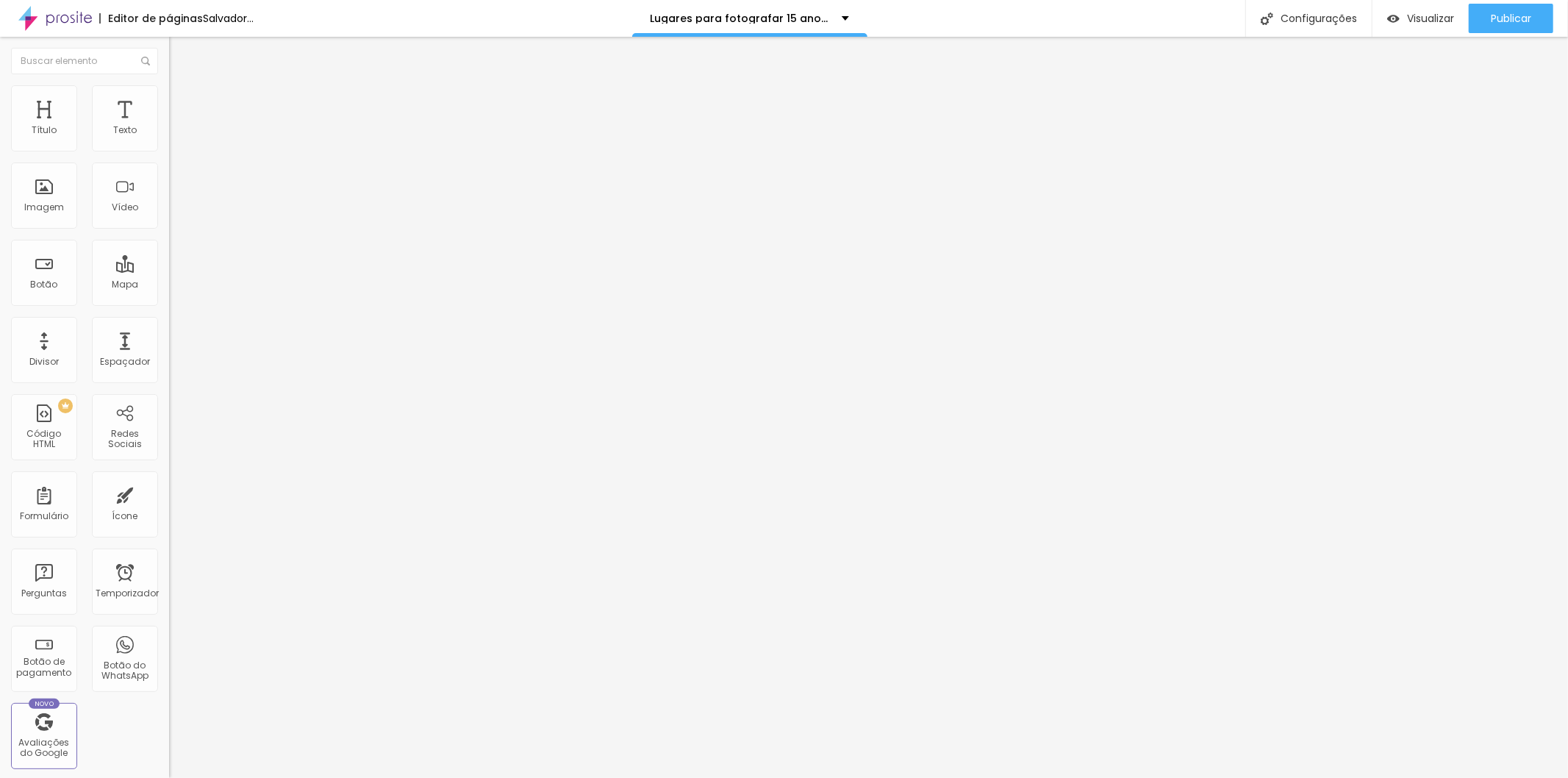
type input "210"
type input "204"
type input "198"
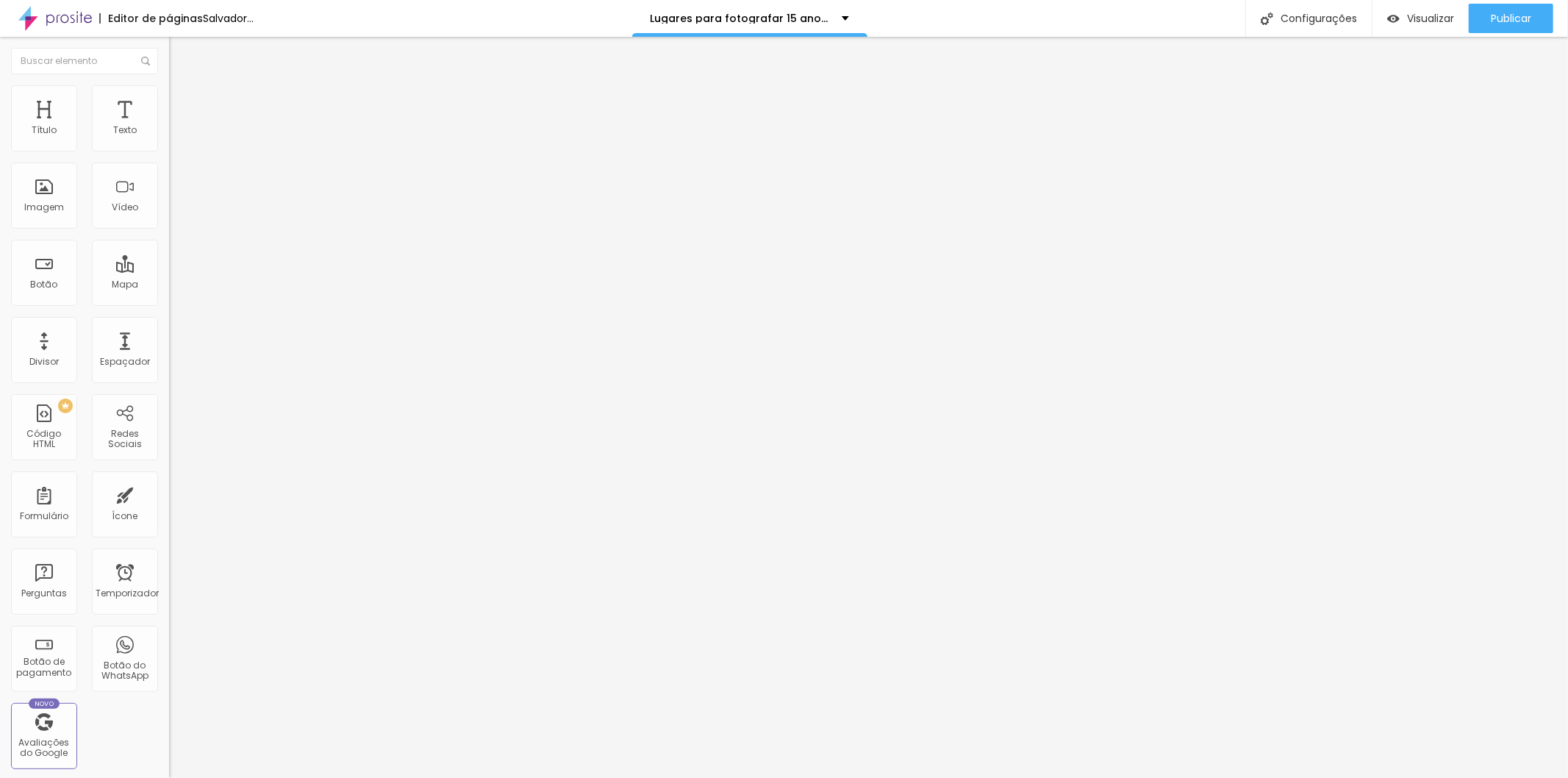
type input "198"
type input "187"
type input "181"
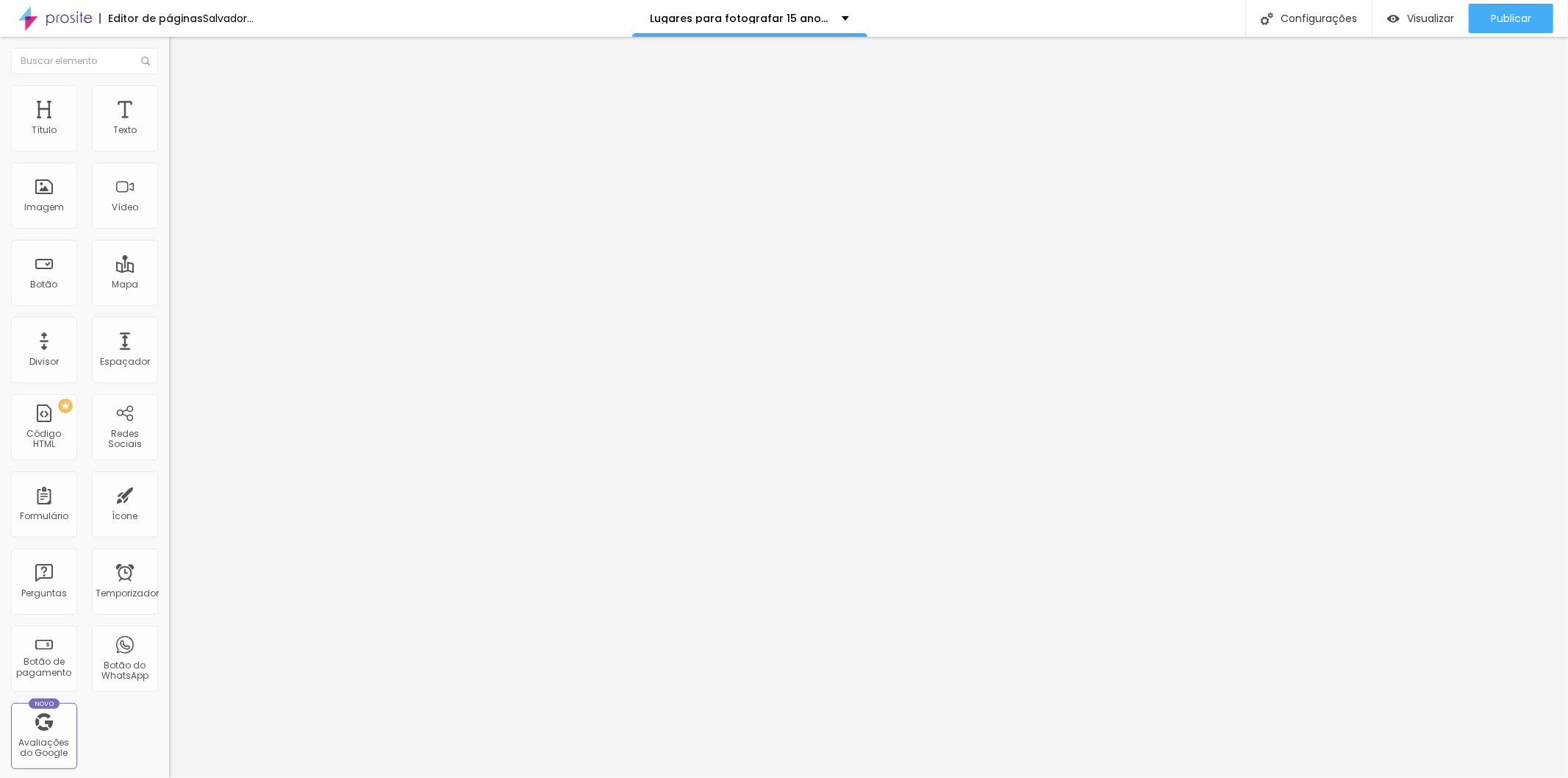
type input "175"
type input "169"
type input "163"
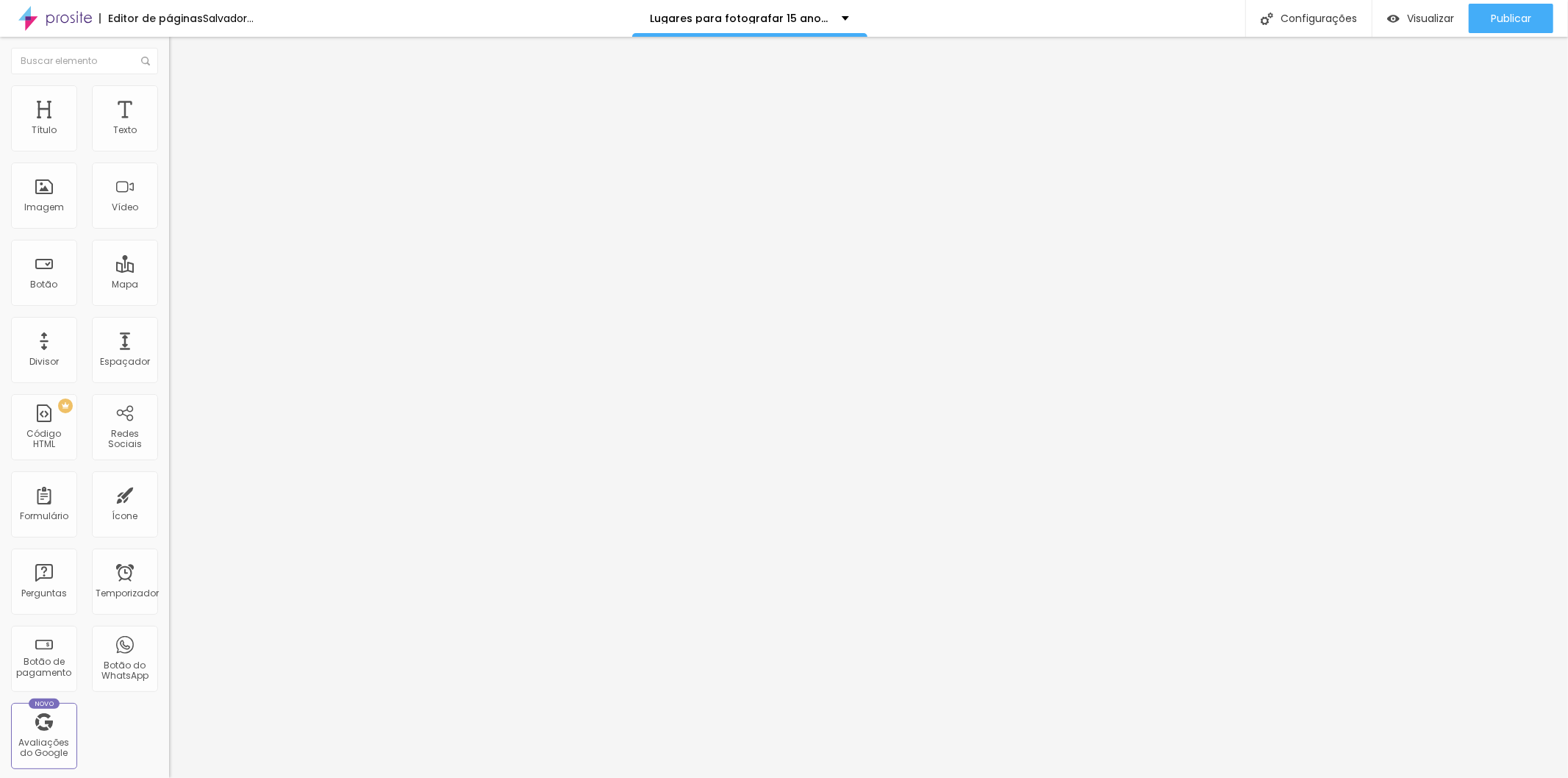
type input "163"
type input "157"
type input "146"
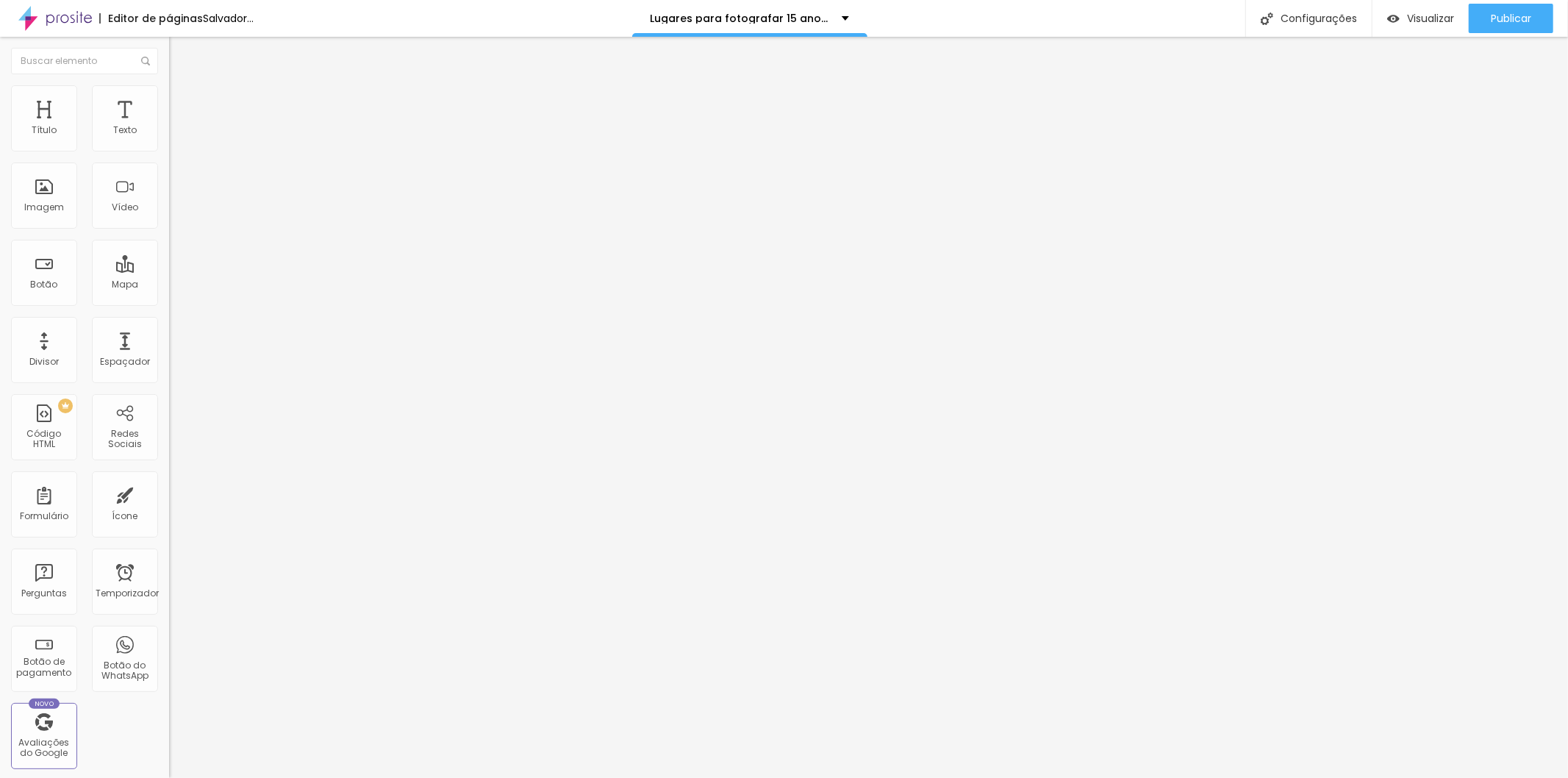
type input "146"
click at [169, 494] on input "range" at bounding box center [216, 499] width 95 height 12
type input "5"
type input "10"
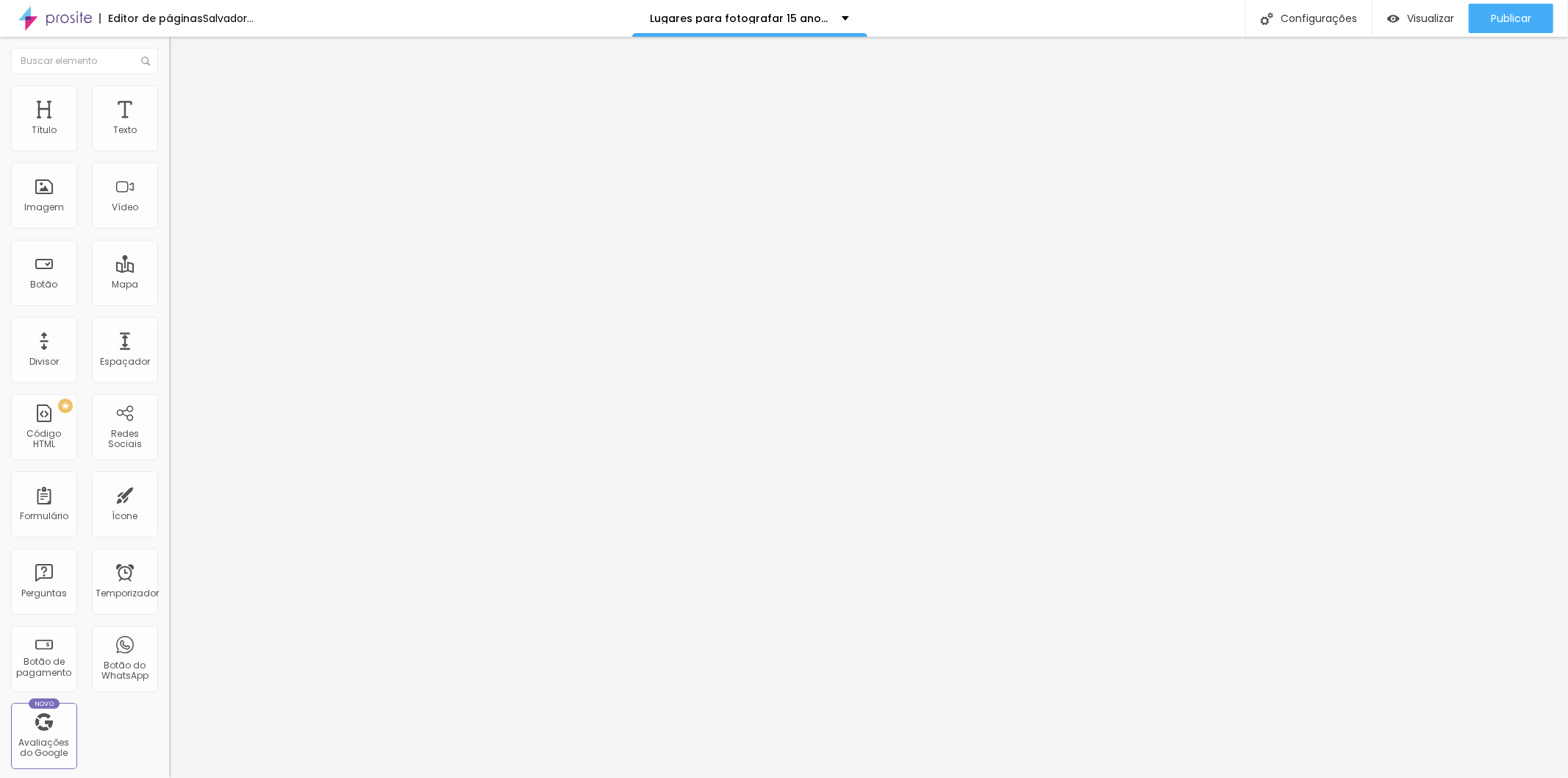
type input "10"
type input "15"
type input "20"
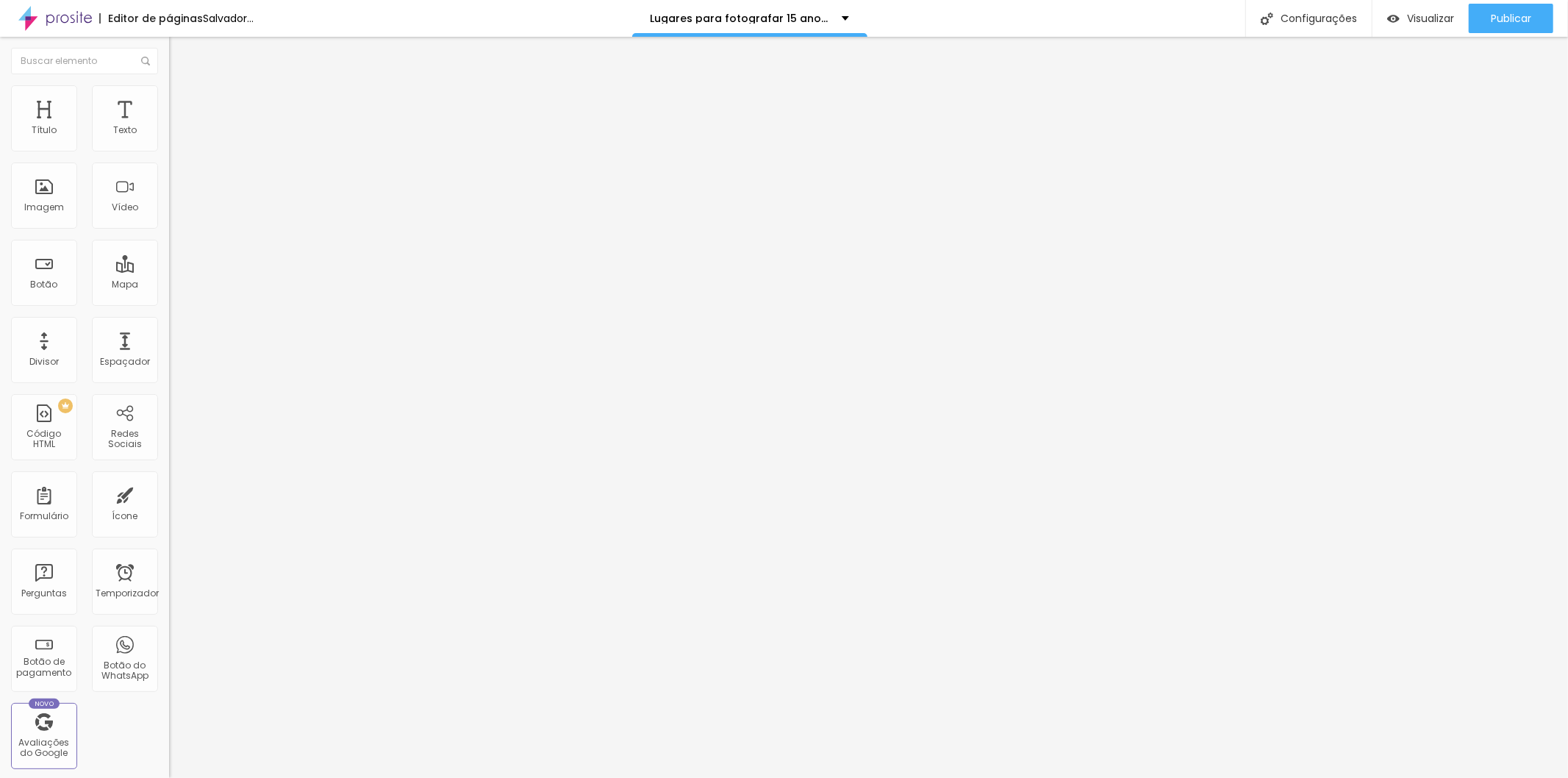
type input "25"
type input "30"
type input "10"
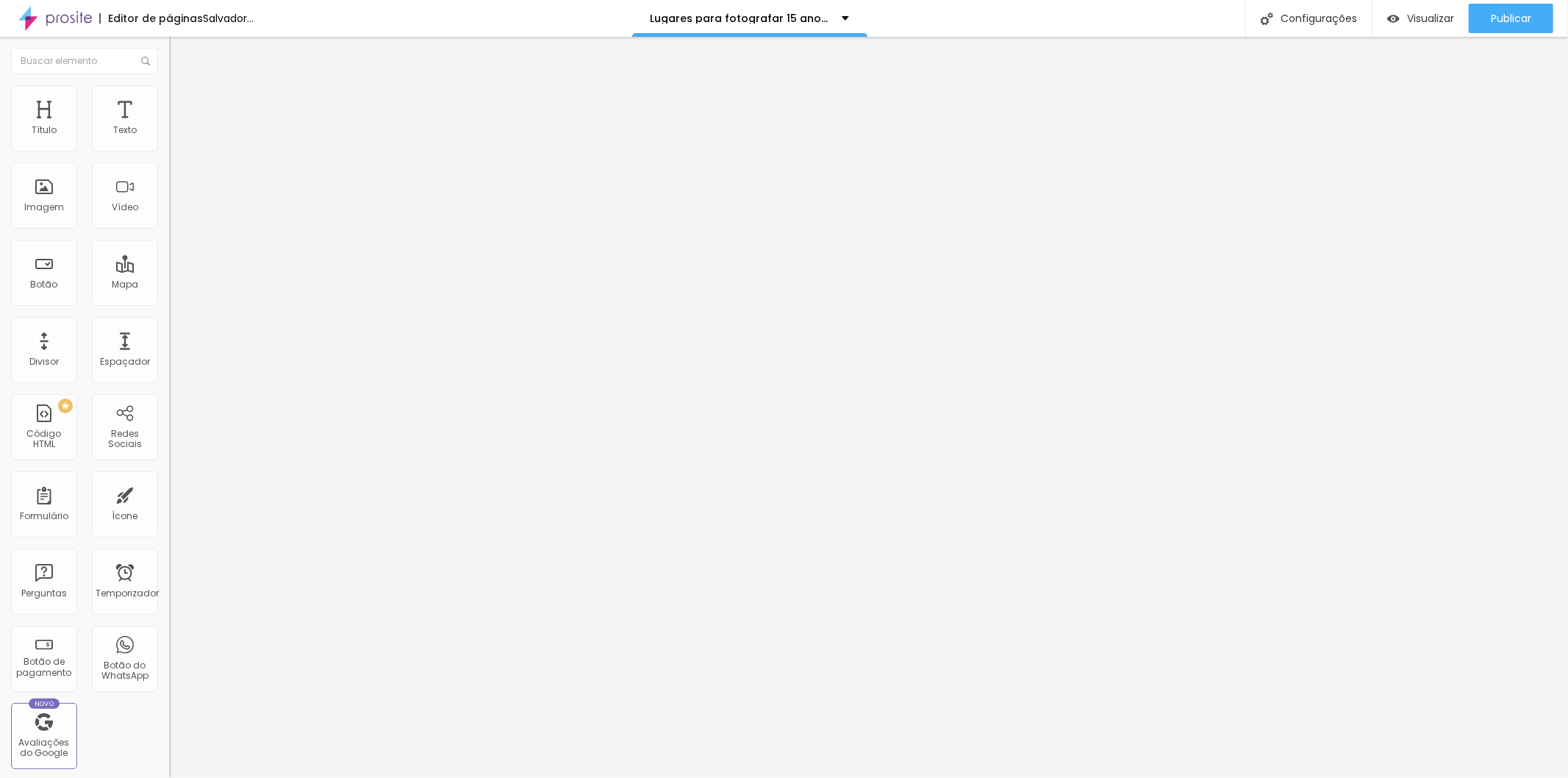
type input "10"
type input "5"
type input "0"
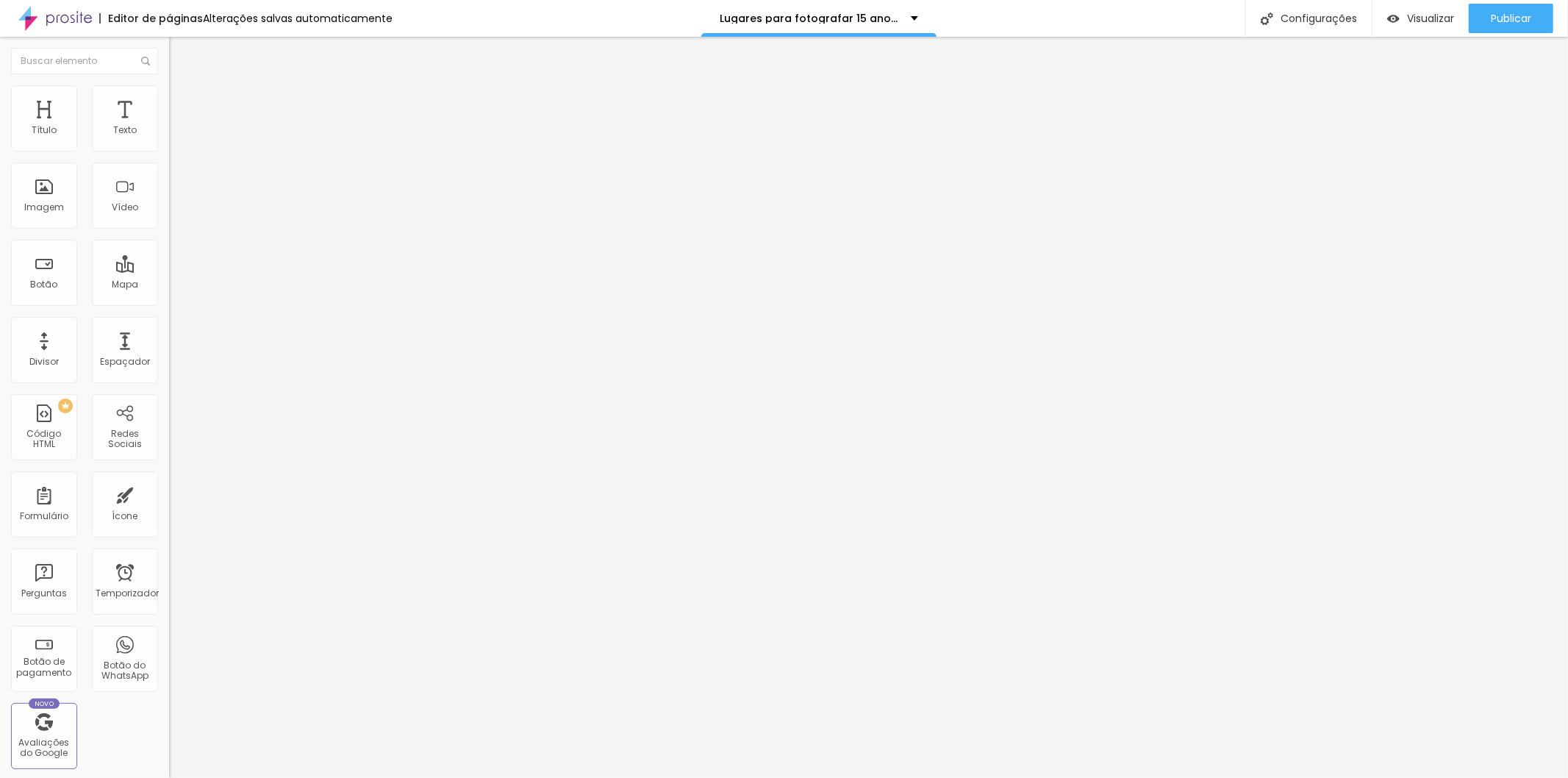
type input "5"
type input "10"
type input "15"
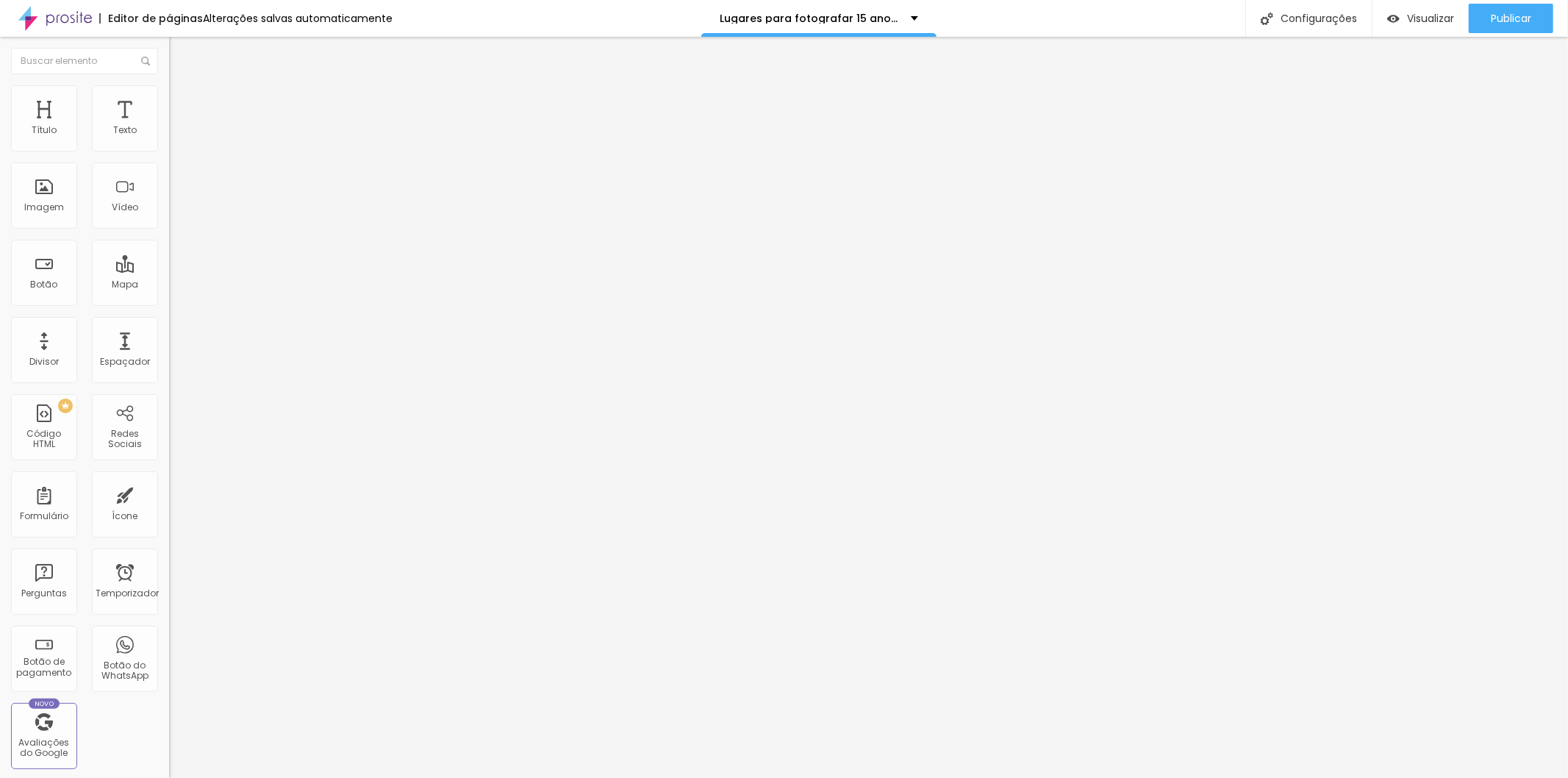
type input "15"
type input "10"
type input "5"
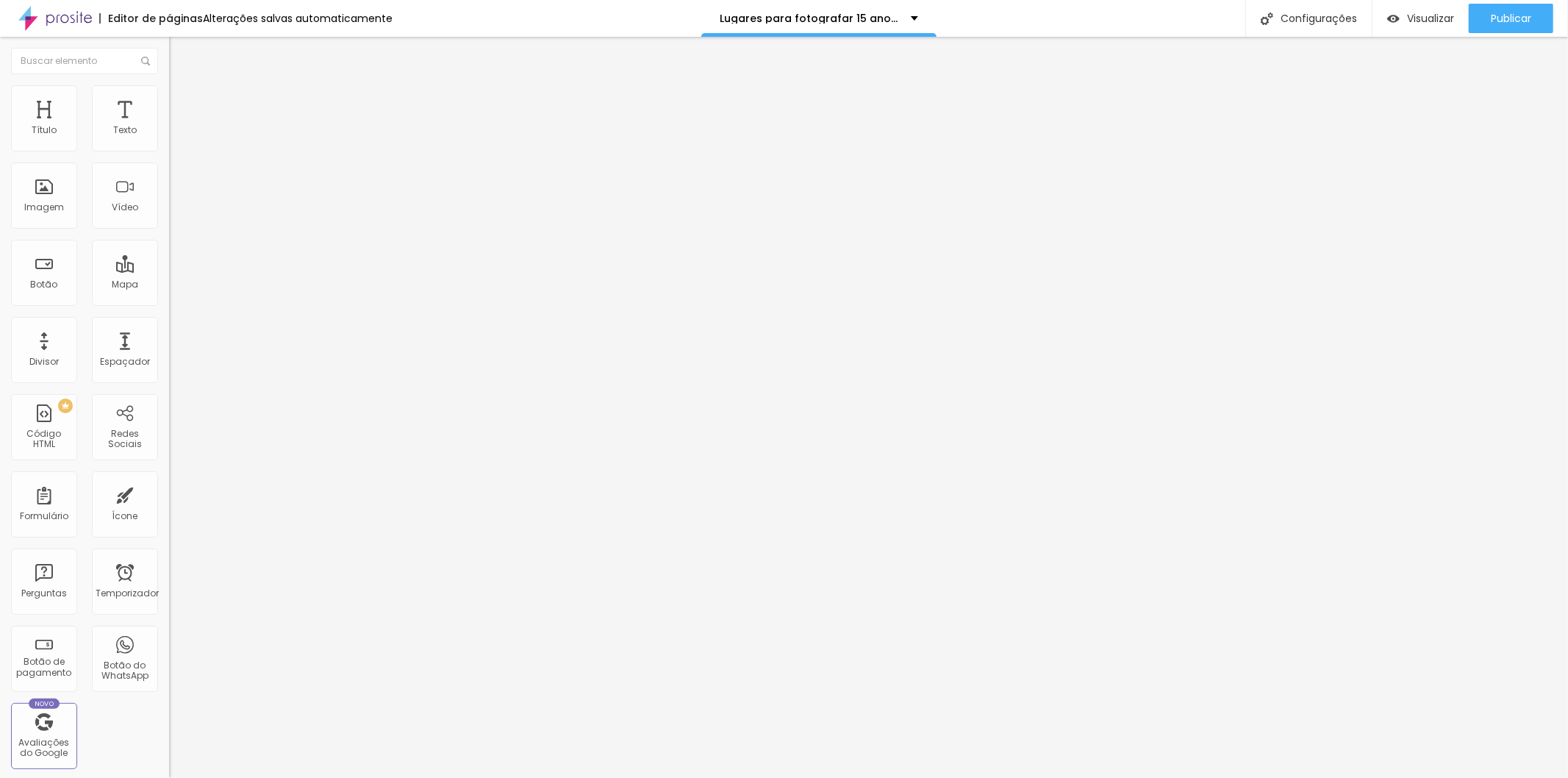
type input "0"
click at [169, 285] on input "range" at bounding box center [216, 291] width 95 height 12
click at [182, 99] on font "Avançado" at bounding box center [206, 96] width 49 height 13
type input "11"
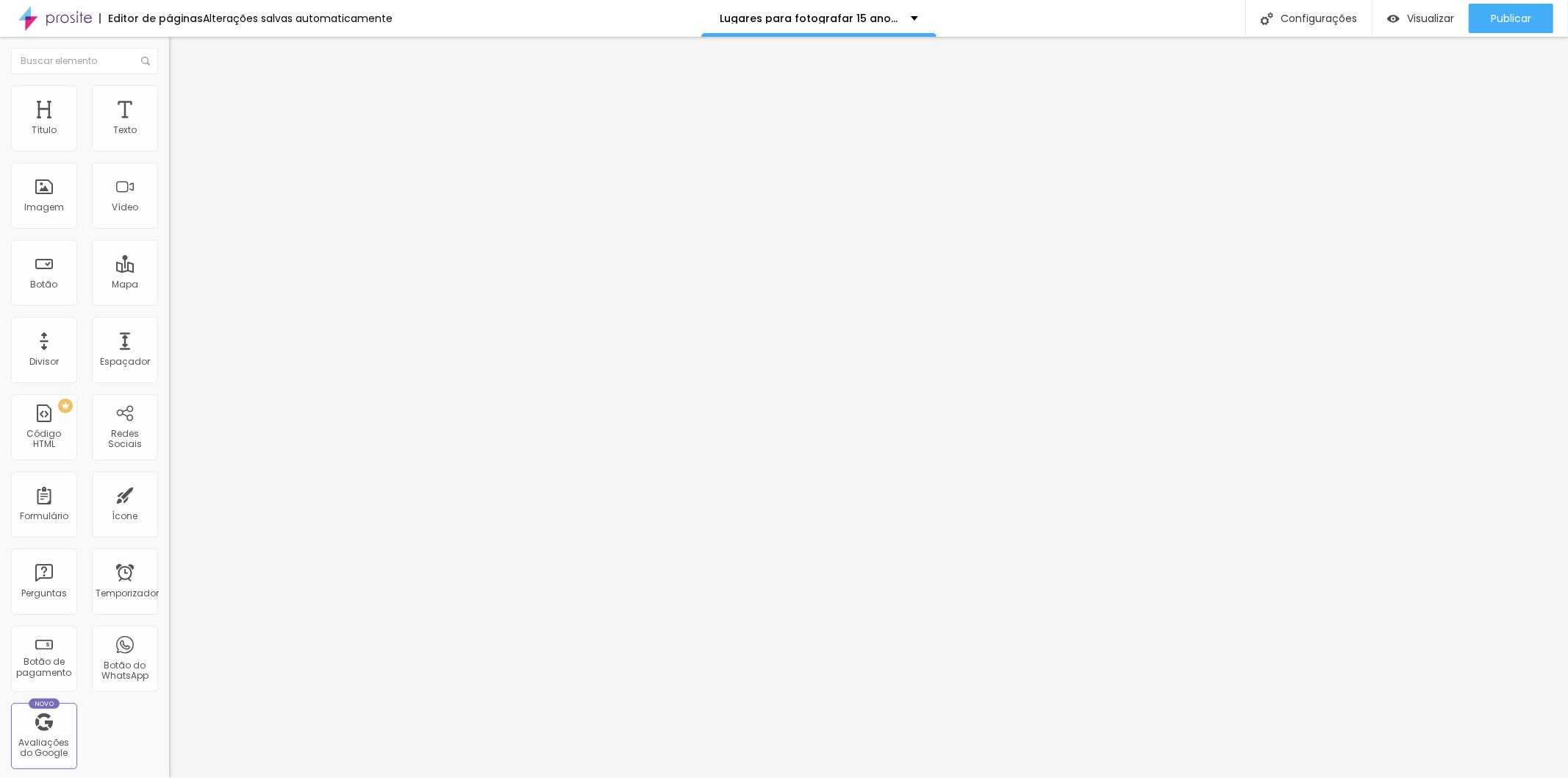
type input "11"
type input "33"
type input "34"
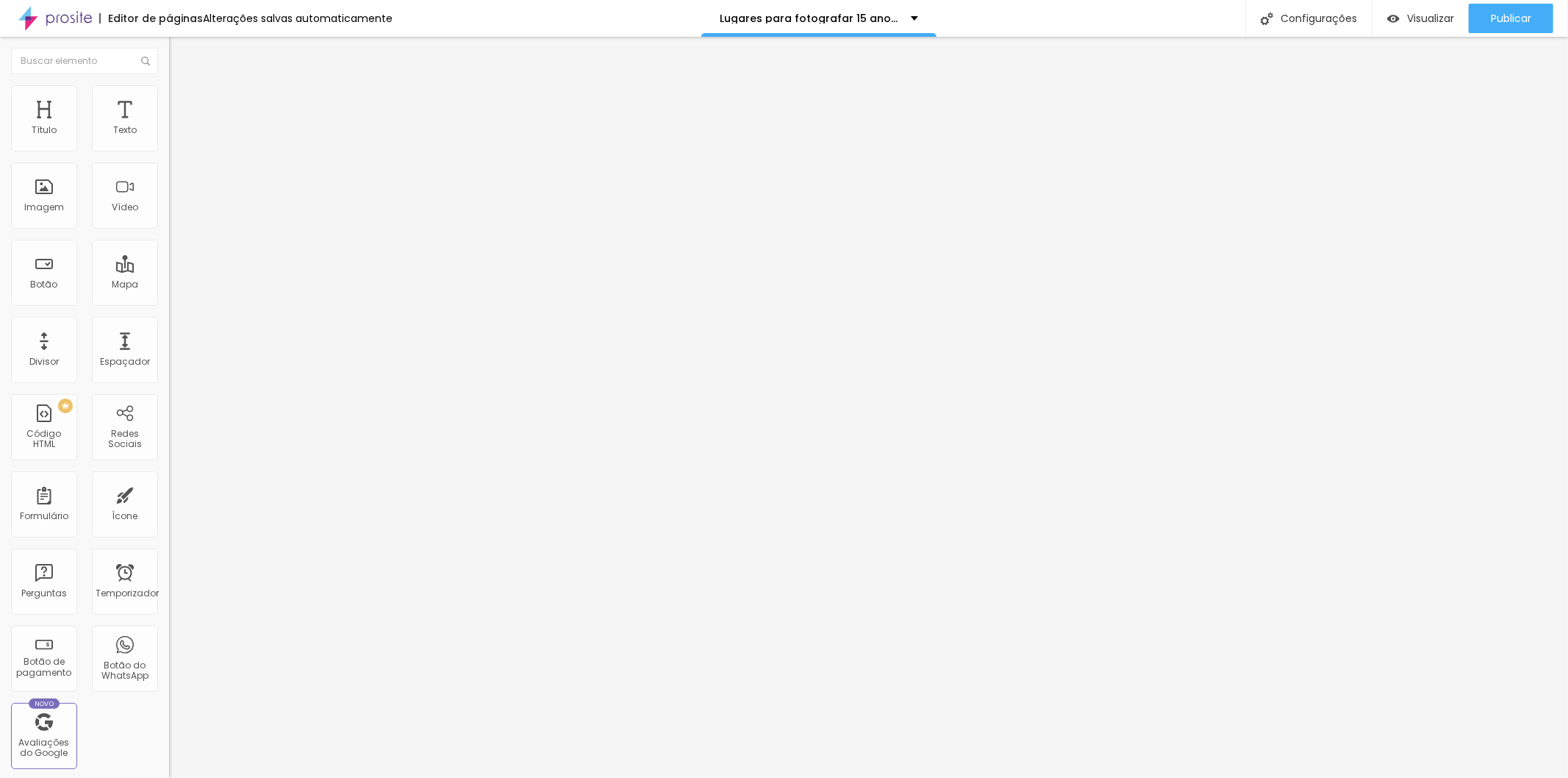
type input "51"
type input "52"
type input "49"
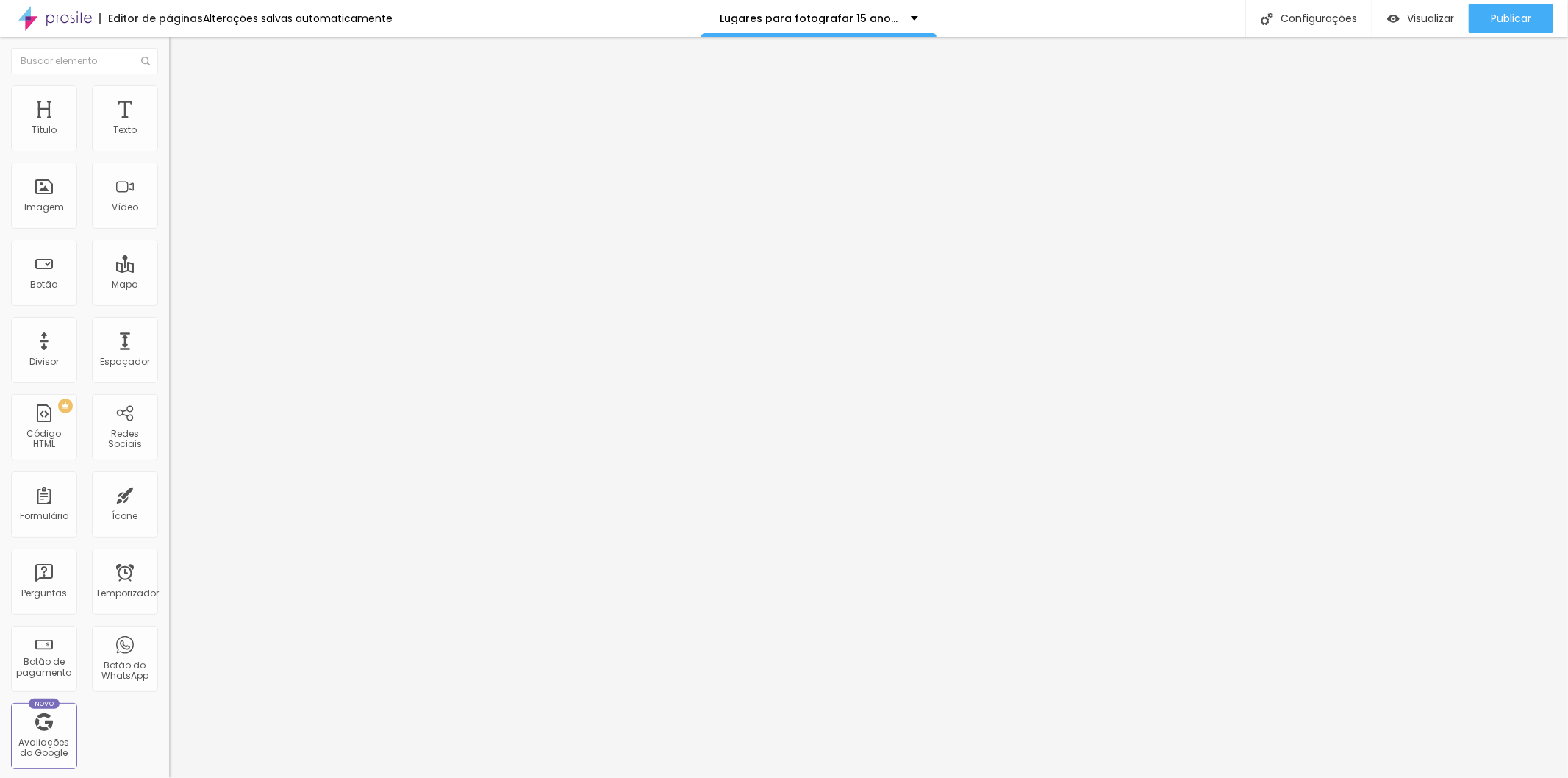
type input "49"
type input "22"
type input "21"
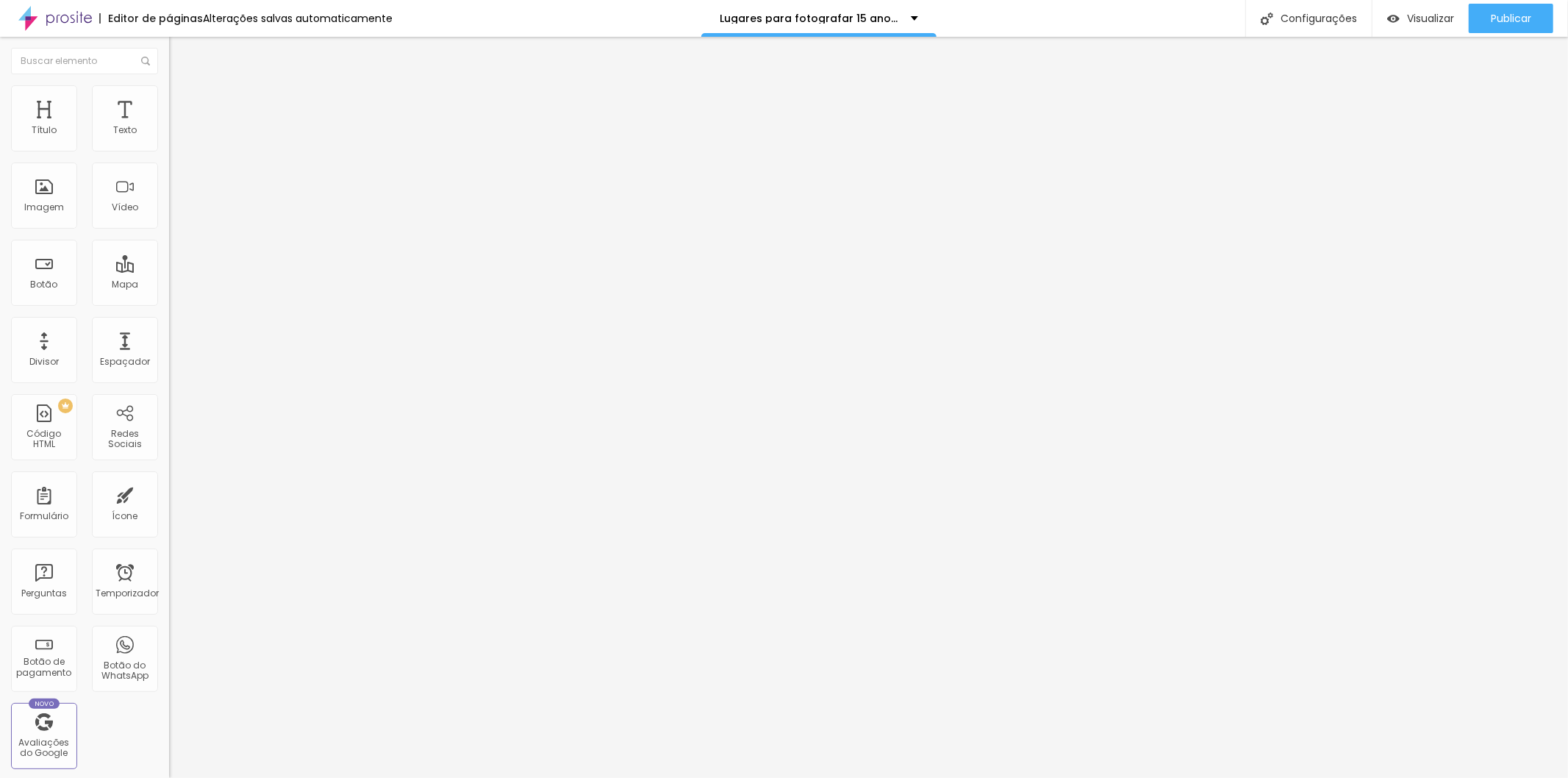
type input "18"
type input "17"
type input "16"
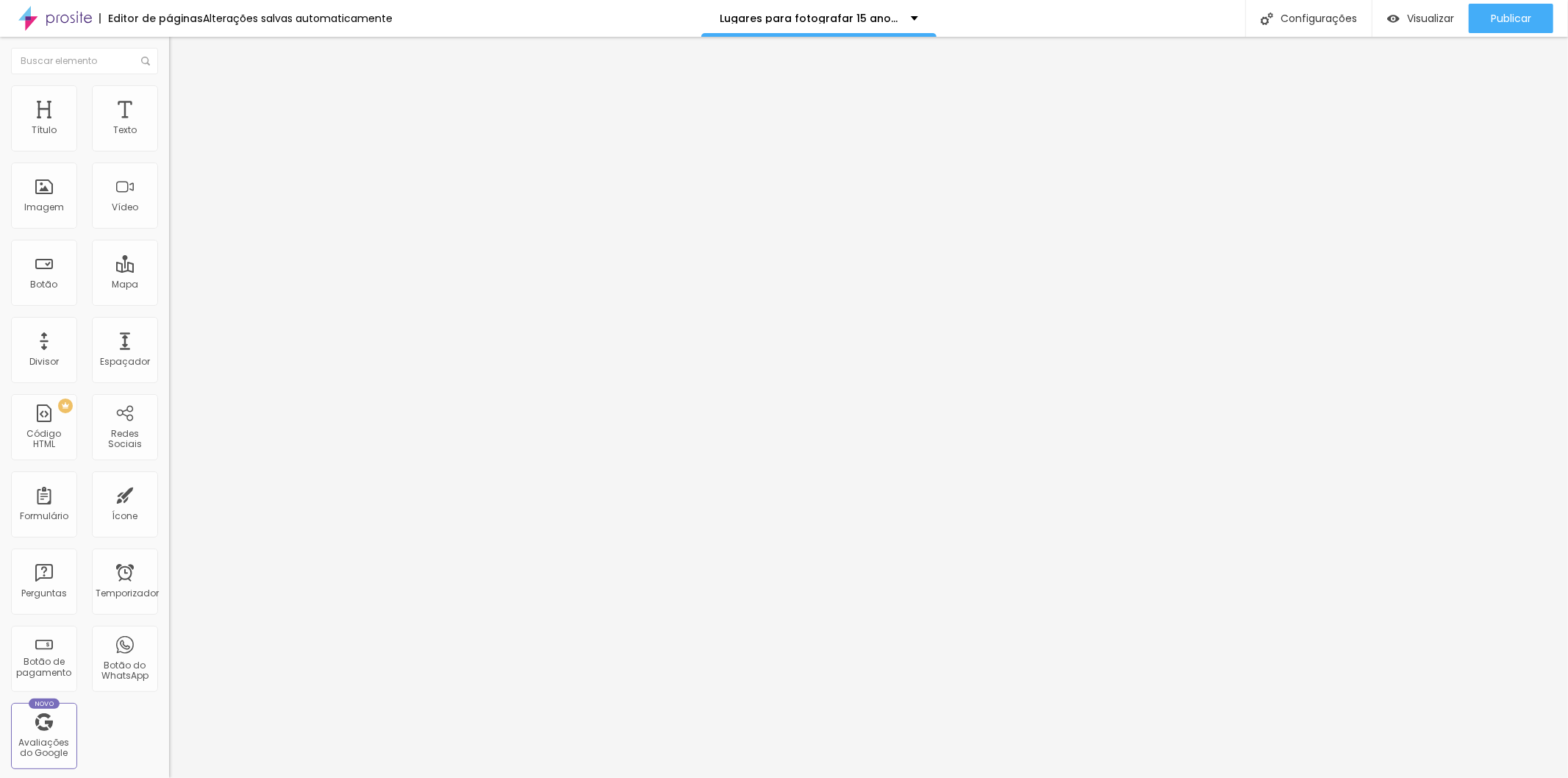
type input "16"
type input "14"
type input "12"
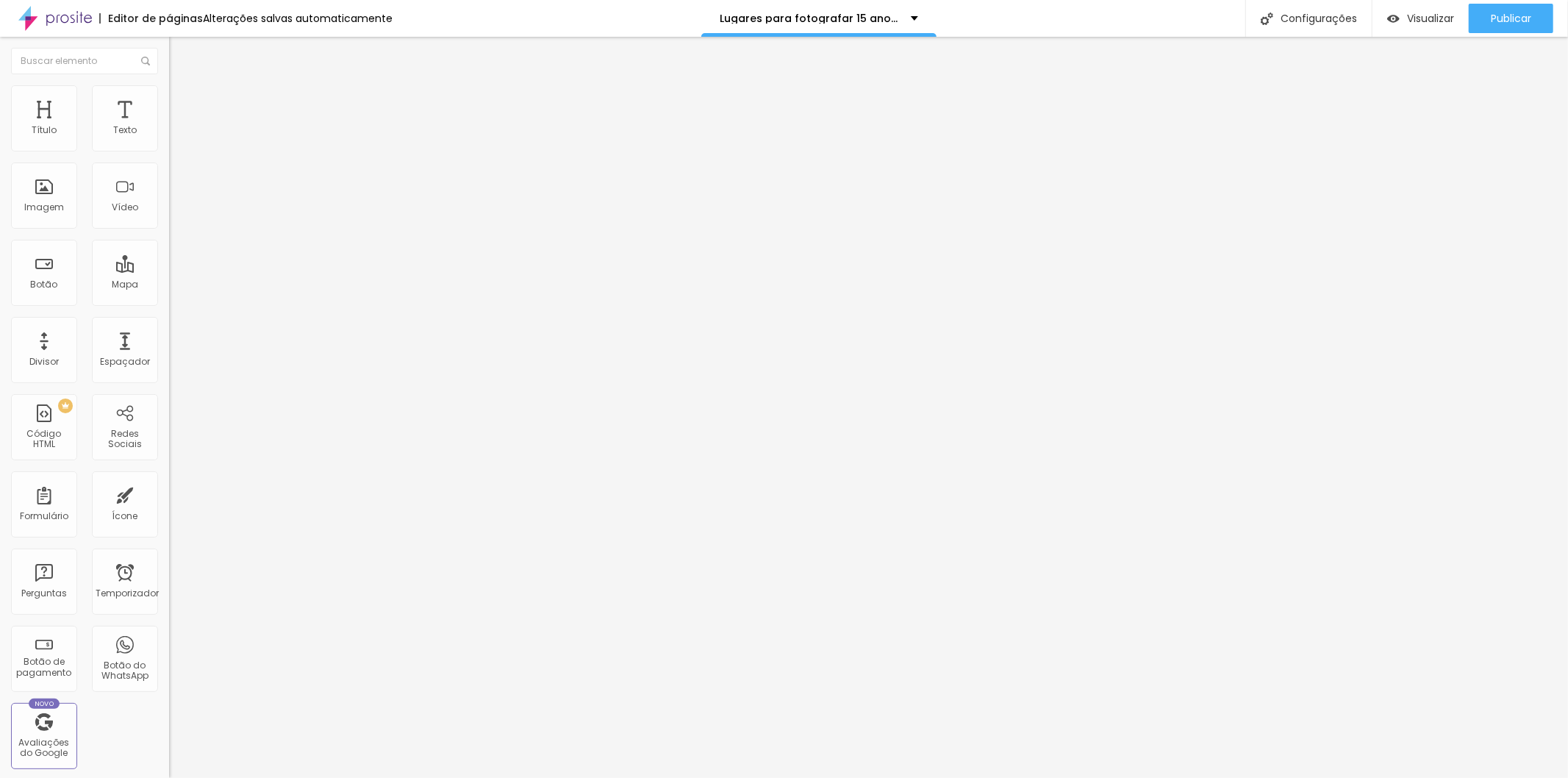
type input "10"
type input "7"
type input "6"
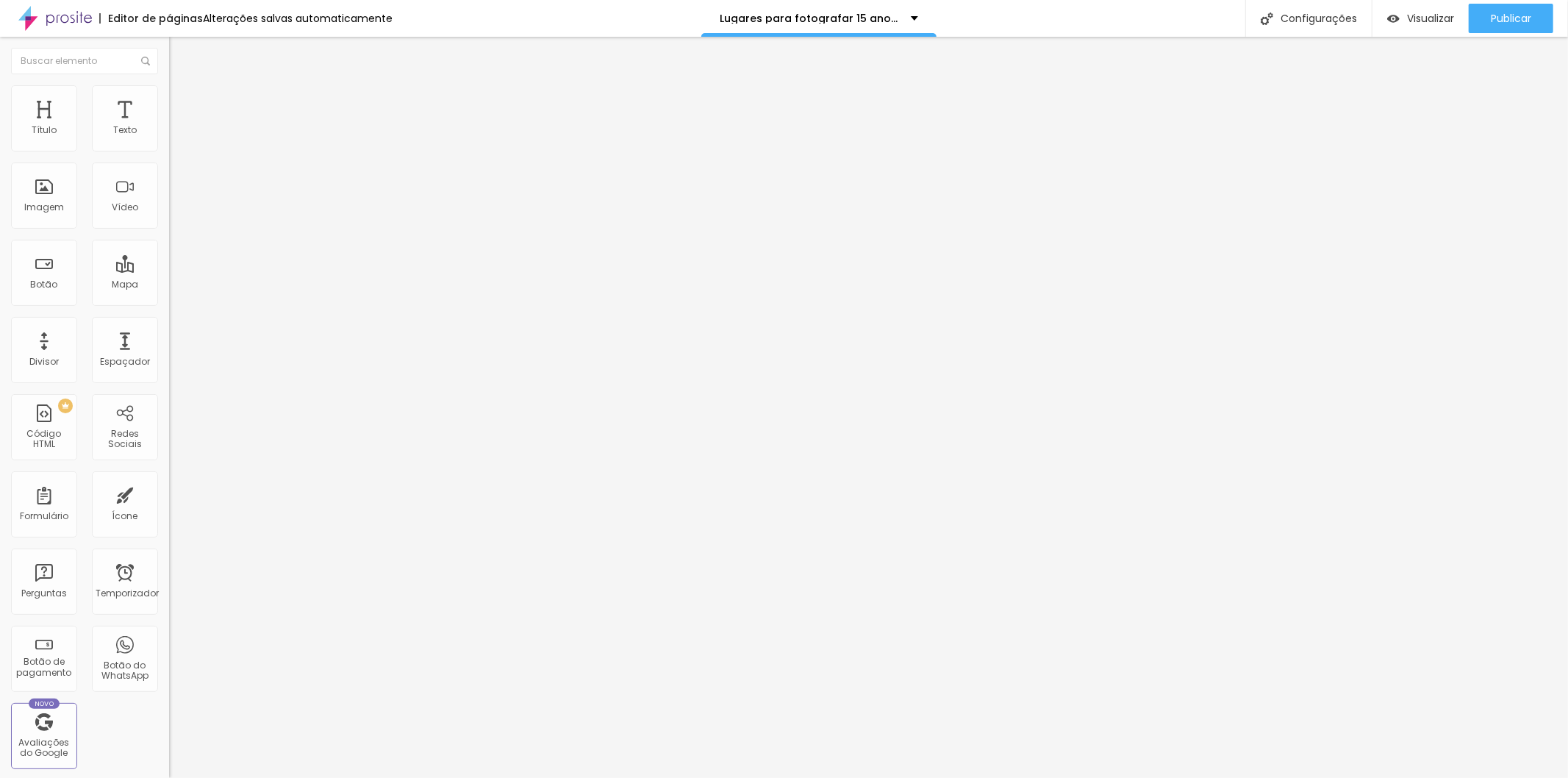
type input "6"
type input "3"
type input "2"
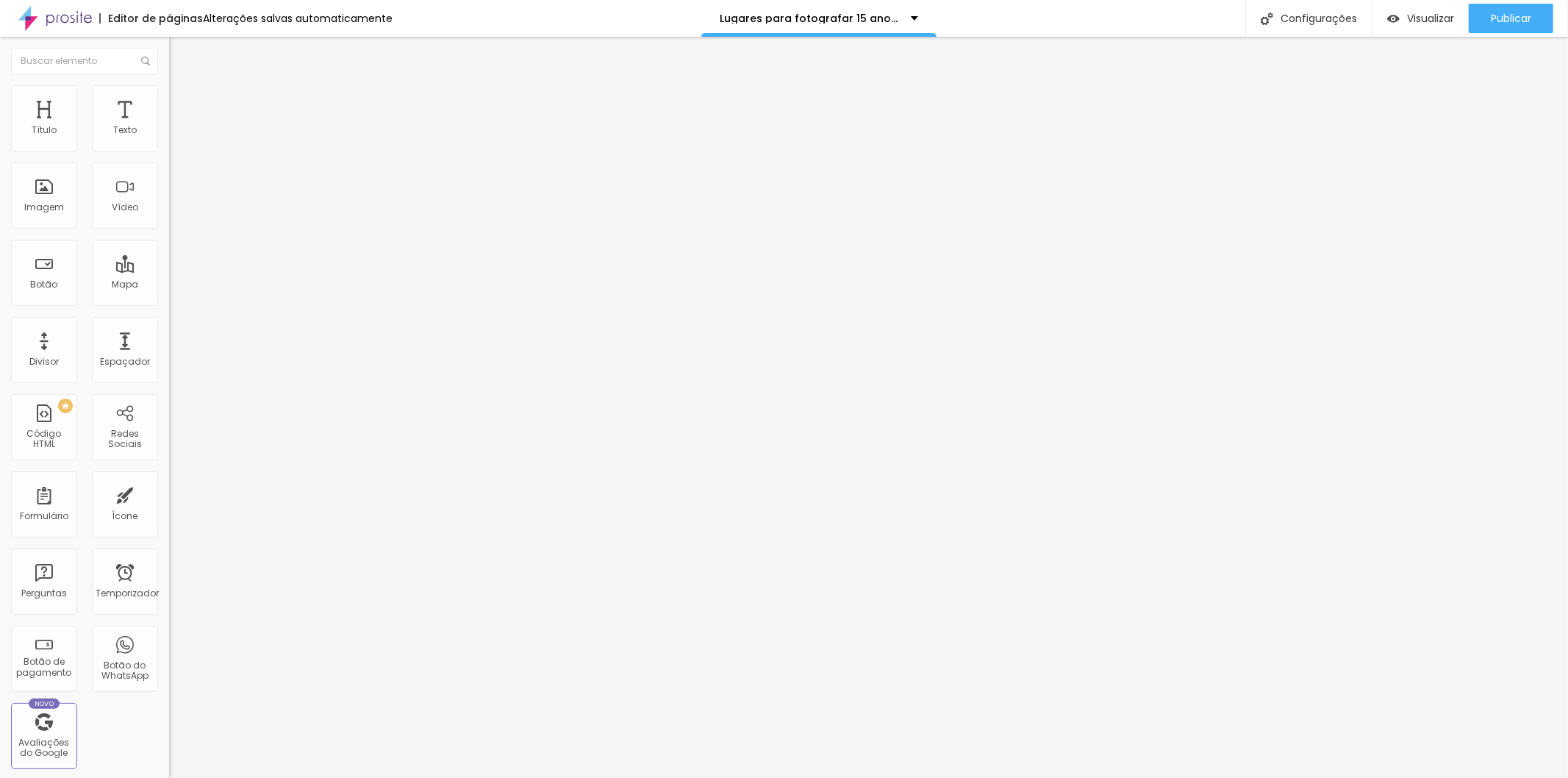
type input "1"
type input "0"
drag, startPoint x: 43, startPoint y: 143, endPoint x: 33, endPoint y: 143, distance: 10.0
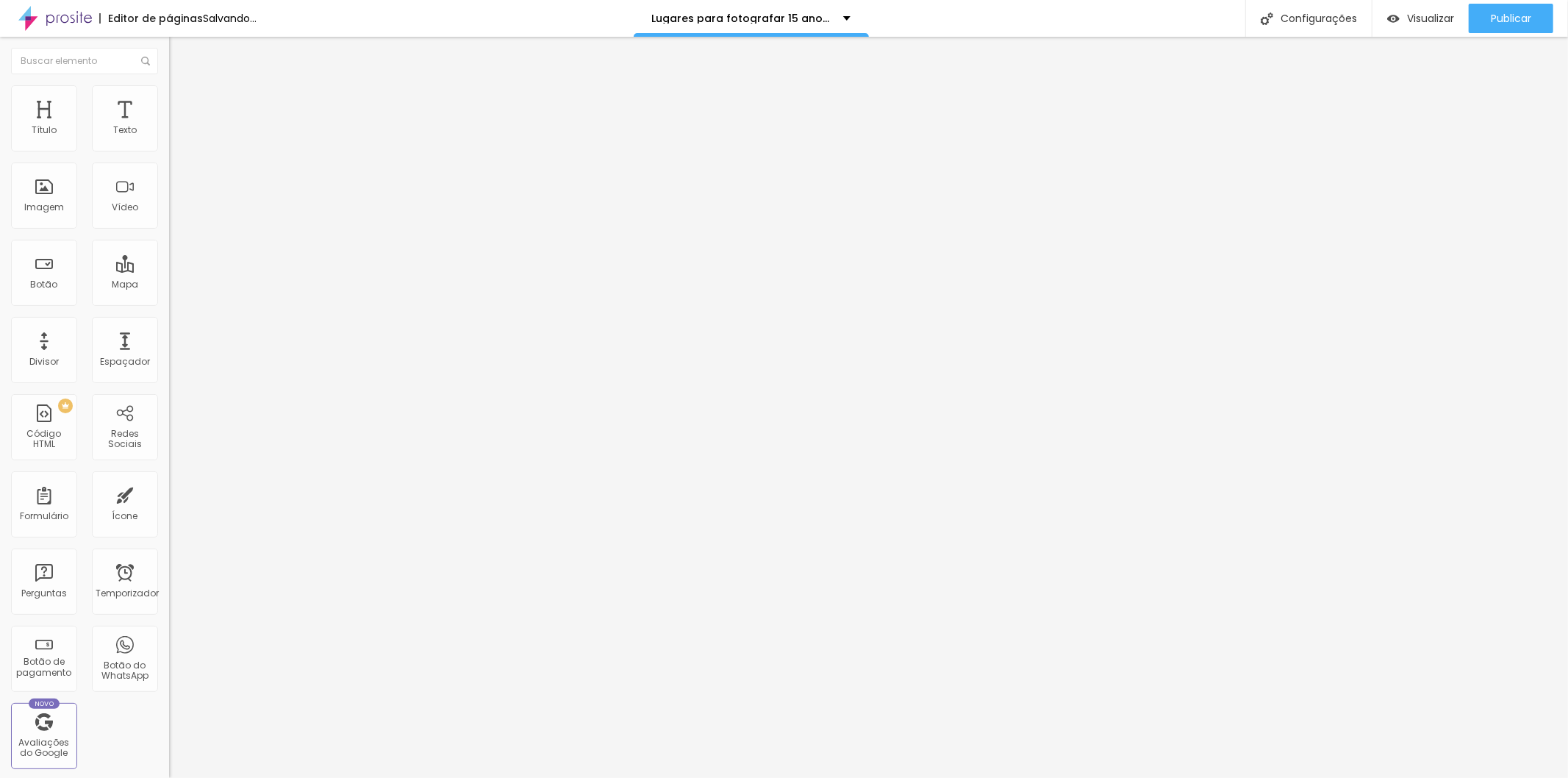
type input "0"
click at [169, 271] on input "range" at bounding box center [216, 276] width 95 height 12
